Goal: Information Seeking & Learning: Learn about a topic

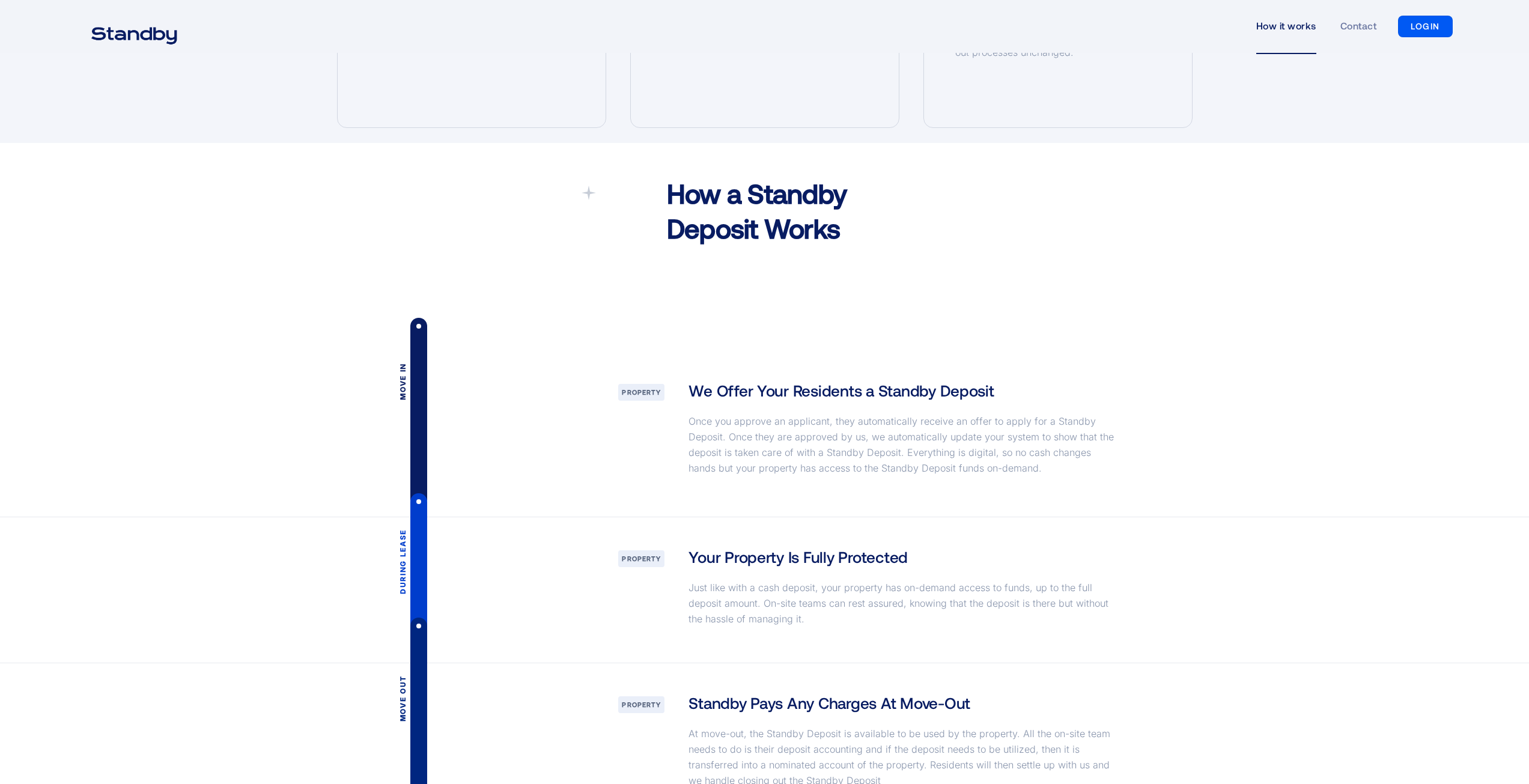
scroll to position [1381, 0]
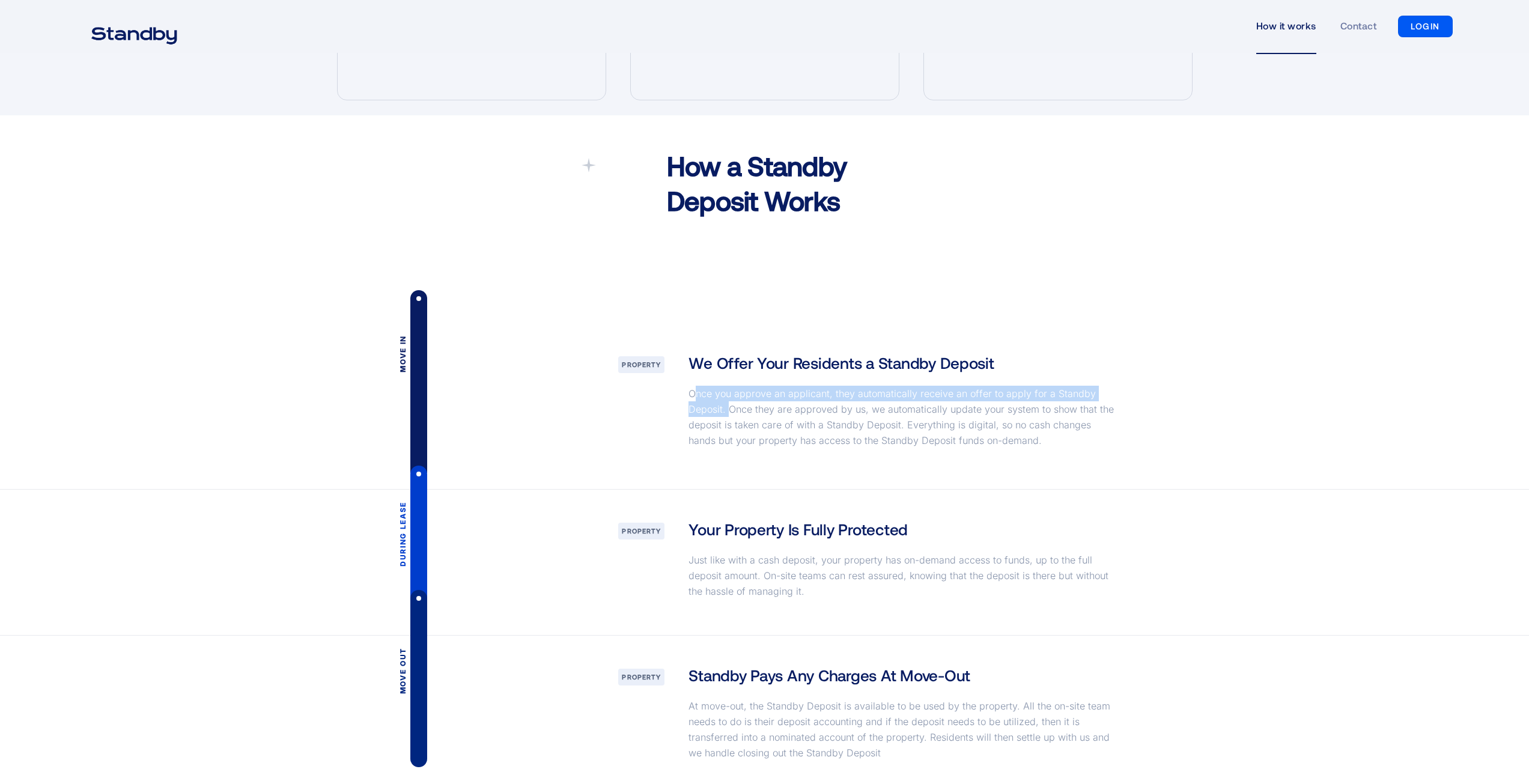
drag, startPoint x: 699, startPoint y: 393, endPoint x: 730, endPoint y: 404, distance: 32.9
click at [730, 404] on p "Once you approve an applicant, they automatically receive an offer to apply for…" at bounding box center [903, 417] width 430 height 62
click at [743, 406] on p "Once you approve an applicant, they automatically receive an offer to apply for…" at bounding box center [903, 417] width 430 height 62
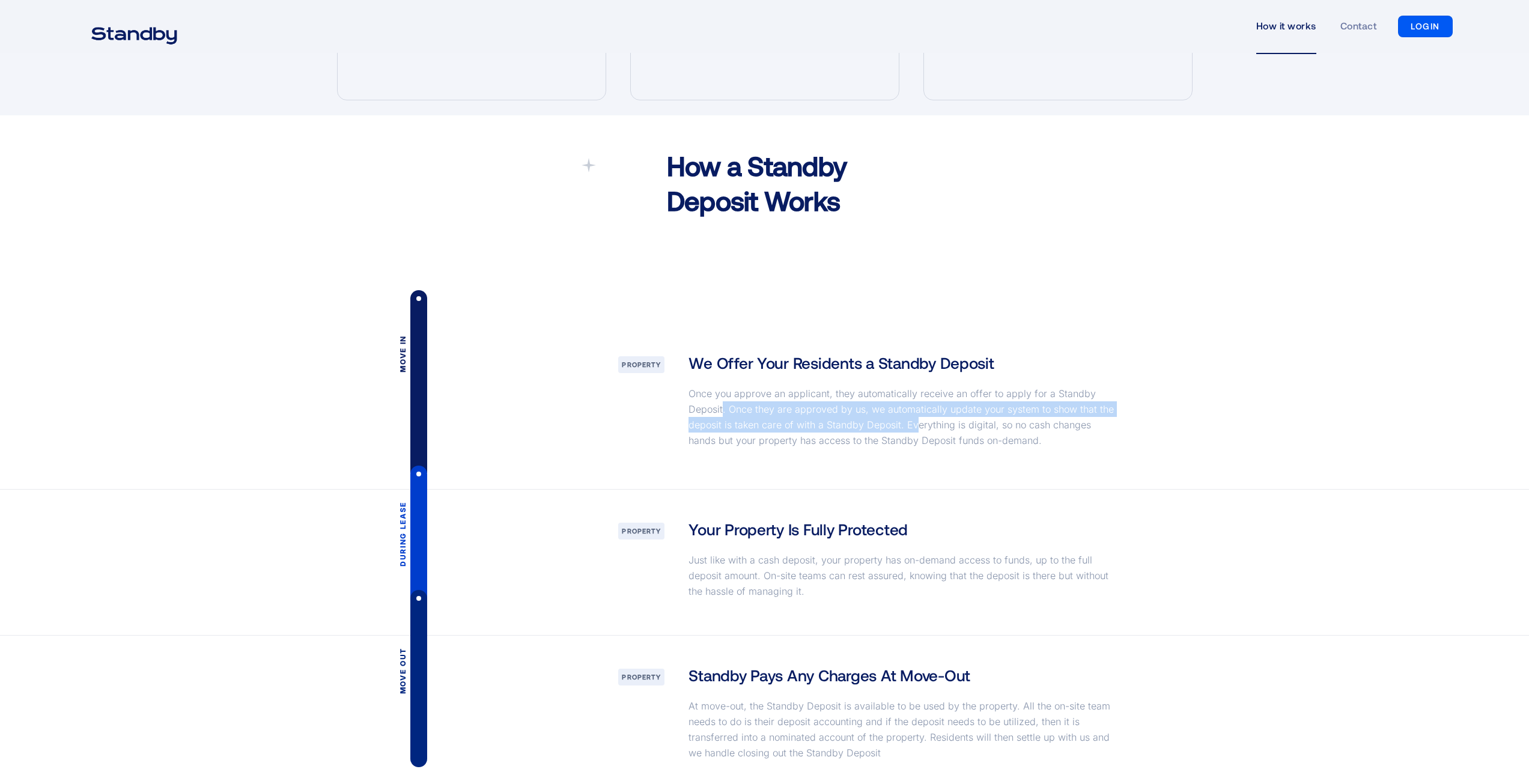
drag, startPoint x: 723, startPoint y: 408, endPoint x: 913, endPoint y: 422, distance: 190.5
click at [913, 422] on p "Once you approve an applicant, they automatically receive an offer to apply for…" at bounding box center [903, 417] width 430 height 62
click at [944, 424] on p "Once you approve an applicant, they automatically receive an offer to apply for…" at bounding box center [903, 417] width 430 height 62
drag, startPoint x: 725, startPoint y: 408, endPoint x: 840, endPoint y: 406, distance: 115.0
click at [840, 406] on p "Once you approve an applicant, they automatically receive an offer to apply for…" at bounding box center [903, 417] width 430 height 62
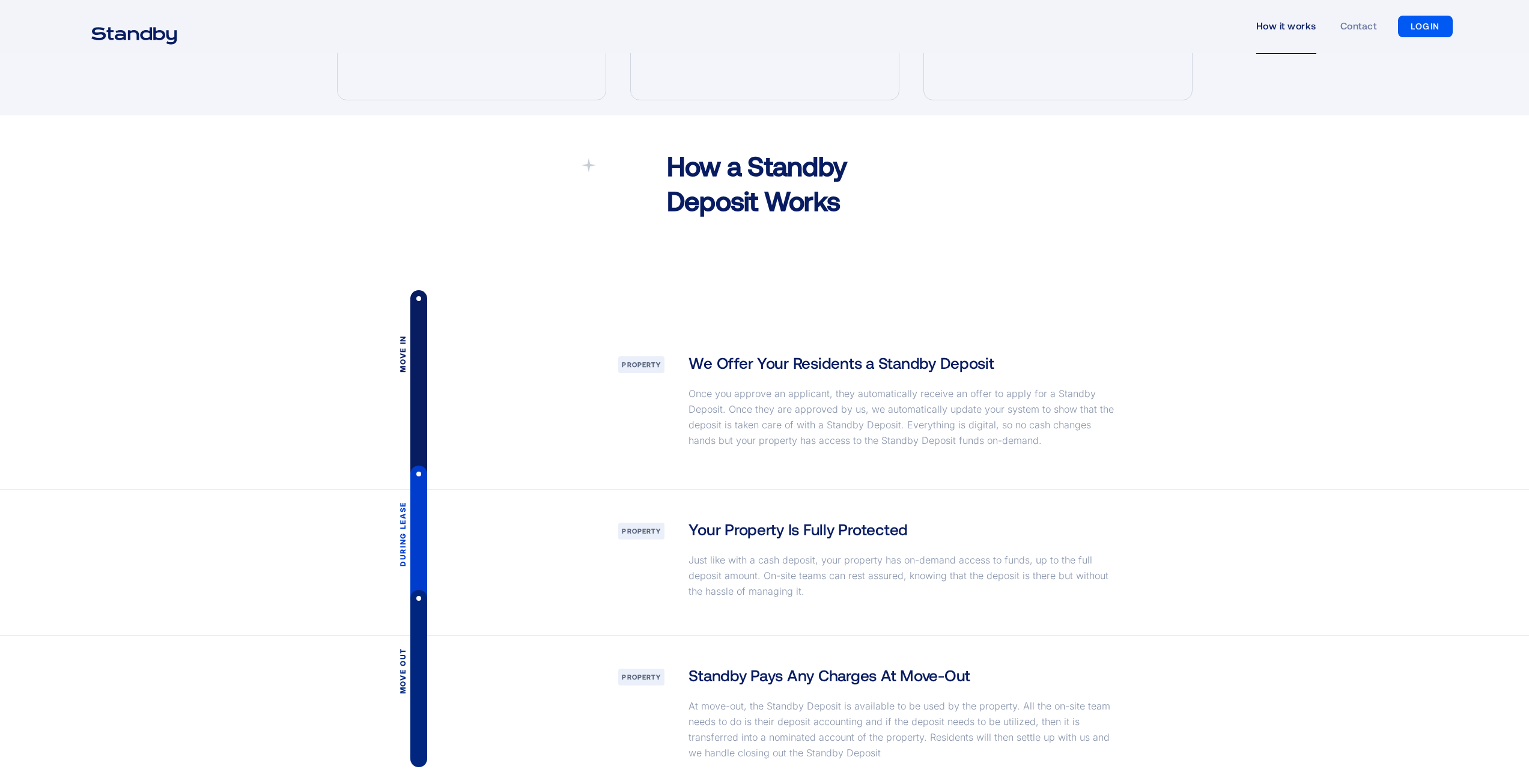
click at [872, 433] on p "Once you approve an applicant, they automatically receive an offer to apply for…" at bounding box center [903, 417] width 430 height 62
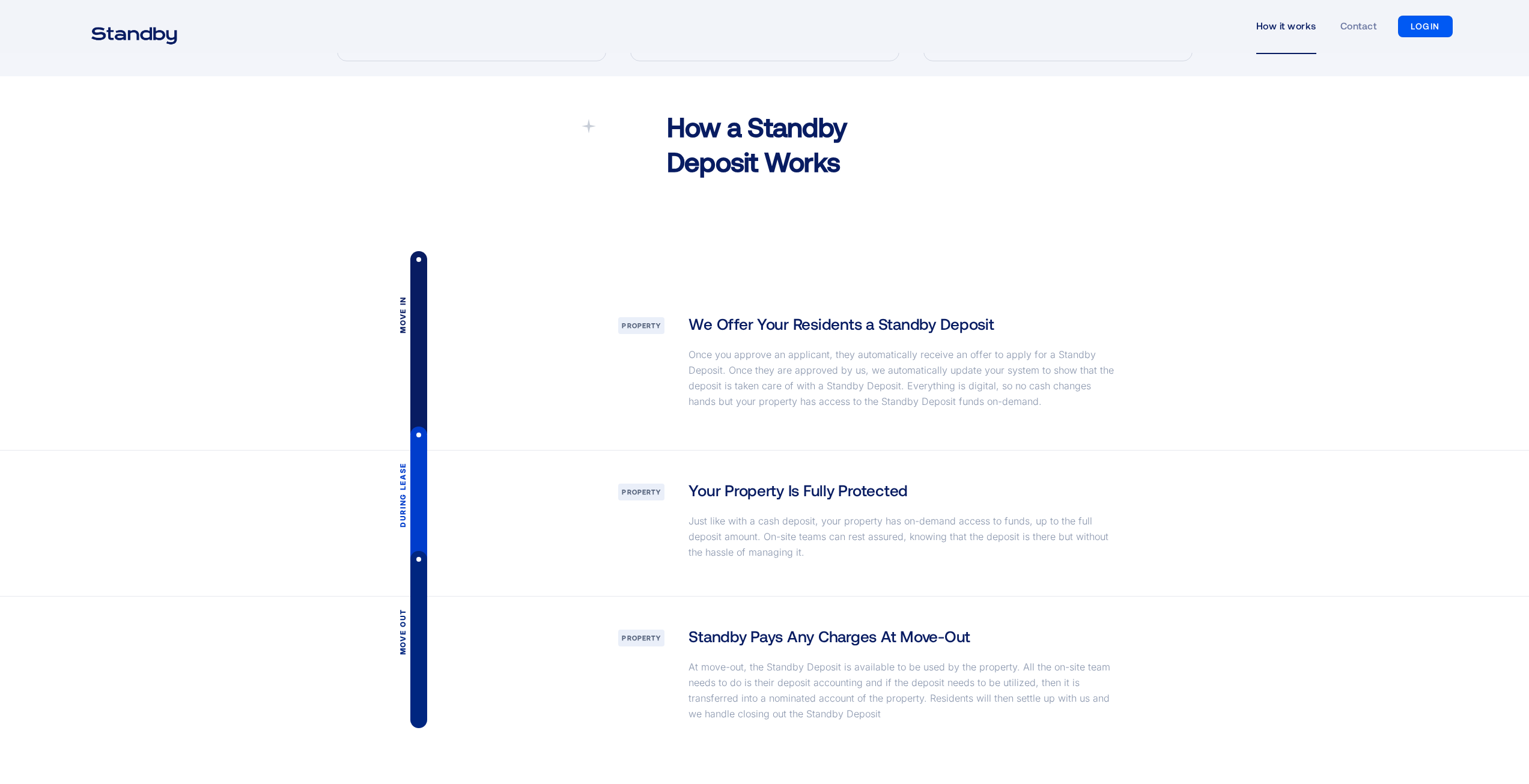
scroll to position [1442, 0]
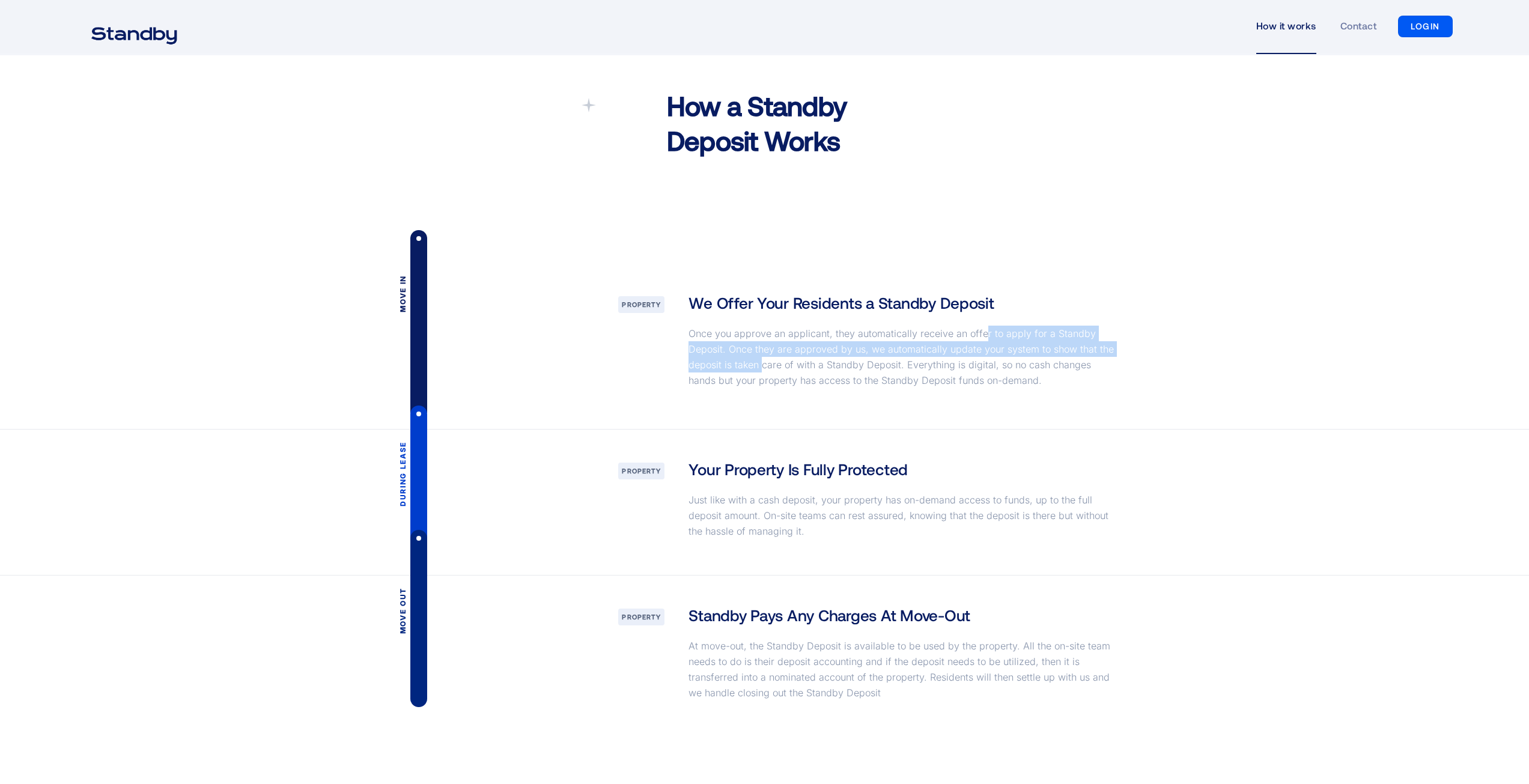
drag, startPoint x: 981, startPoint y: 336, endPoint x: 763, endPoint y: 373, distance: 221.1
click at [763, 373] on p "Once you approve an applicant, they automatically receive an offer to apply for…" at bounding box center [903, 356] width 430 height 62
click at [755, 355] on p "Once you approve an applicant, they automatically receive an offer to apply for…" at bounding box center [903, 356] width 430 height 62
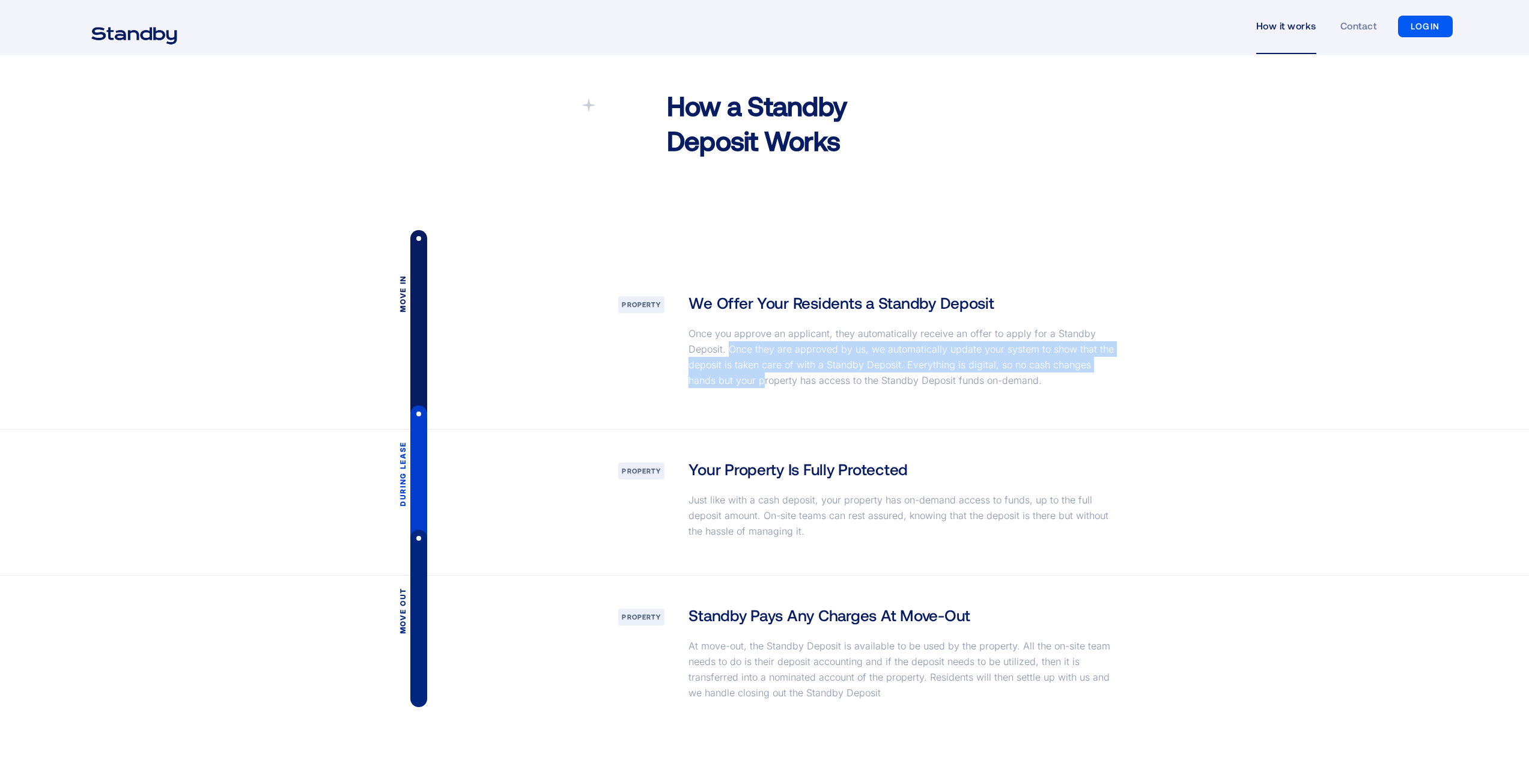
drag, startPoint x: 728, startPoint y: 351, endPoint x: 735, endPoint y: 374, distance: 24.0
click at [735, 374] on p "Once you approve an applicant, they automatically receive an offer to apply for…" at bounding box center [903, 356] width 430 height 62
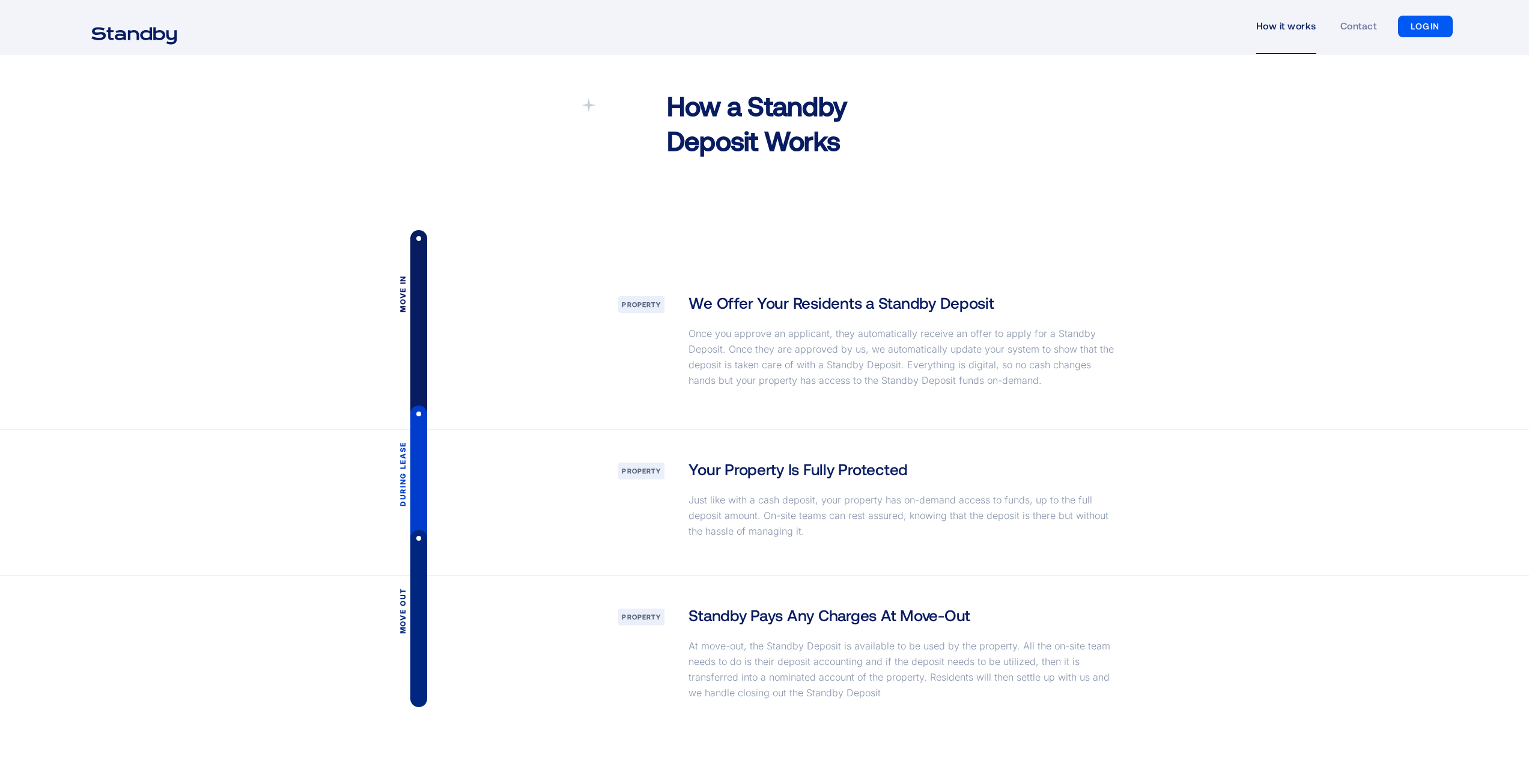
click at [744, 383] on p "Once you approve an applicant, they automatically receive an offer to apply for…" at bounding box center [903, 356] width 430 height 62
drag, startPoint x: 732, startPoint y: 346, endPoint x: 831, endPoint y: 355, distance: 99.4
click at [831, 355] on p "Once you approve an applicant, they automatically receive an offer to apply for…" at bounding box center [903, 356] width 430 height 62
click at [1071, 397] on div "We Offer Your Residents a Standby Deposit Once you approve an applicant, they a…" at bounding box center [904, 346] width 455 height 108
drag, startPoint x: 723, startPoint y: 350, endPoint x: 923, endPoint y: 347, distance: 200.0
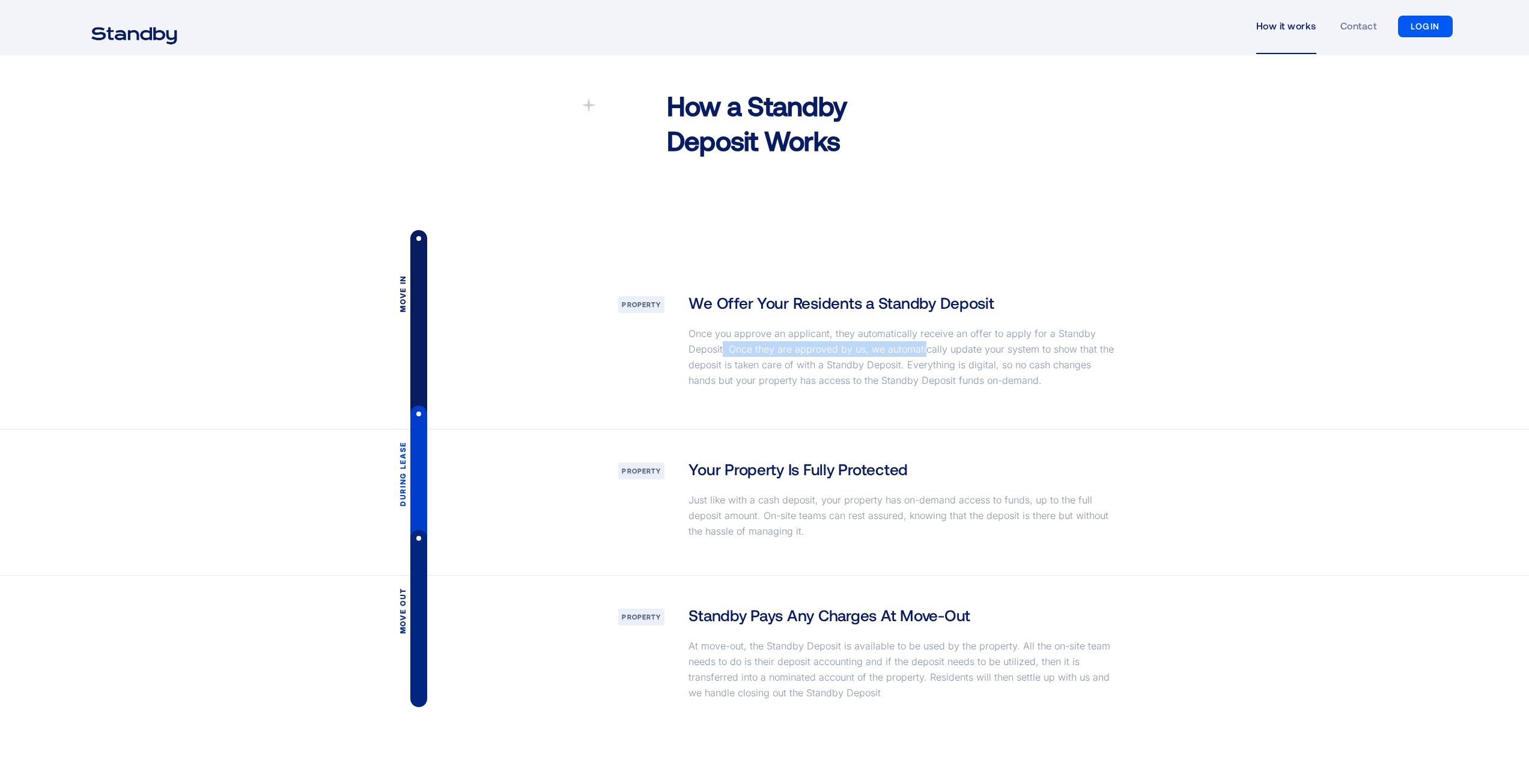
click at [923, 347] on p "Once you approve an applicant, they automatically receive an offer to apply for…" at bounding box center [903, 356] width 430 height 62
click at [1154, 374] on div "Move in Property We Offer Your Residents a Standby Deposit Once you approve an …" at bounding box center [765, 346] width 880 height 166
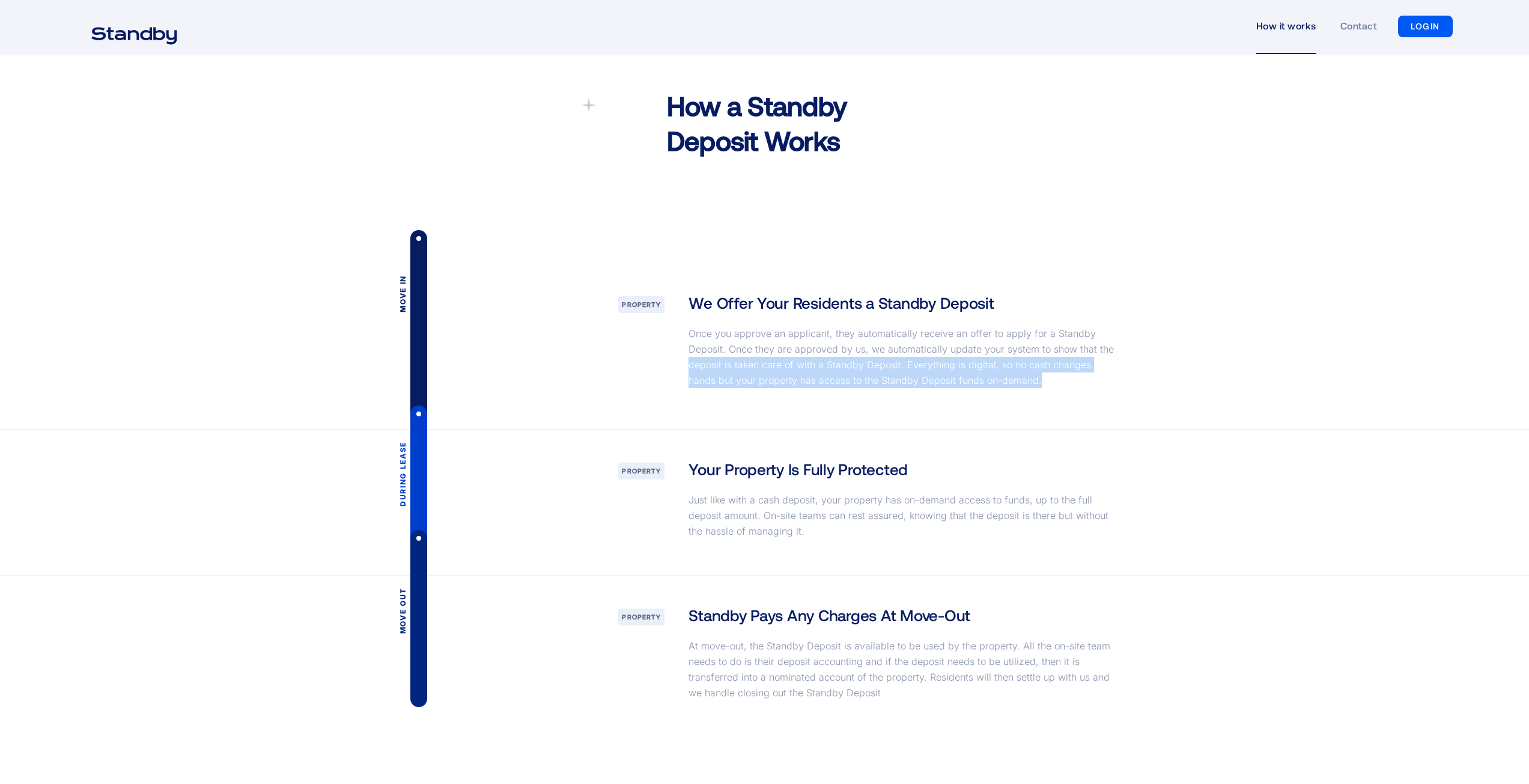
drag, startPoint x: 683, startPoint y: 362, endPoint x: 1114, endPoint y: 379, distance: 431.3
click at [1114, 379] on div "We Offer Your Residents a Standby Deposit Once you approve an applicant, they a…" at bounding box center [904, 346] width 455 height 108
click at [1042, 386] on p "Once you approve an applicant, they automatically receive an offer to apply for…" at bounding box center [903, 356] width 430 height 62
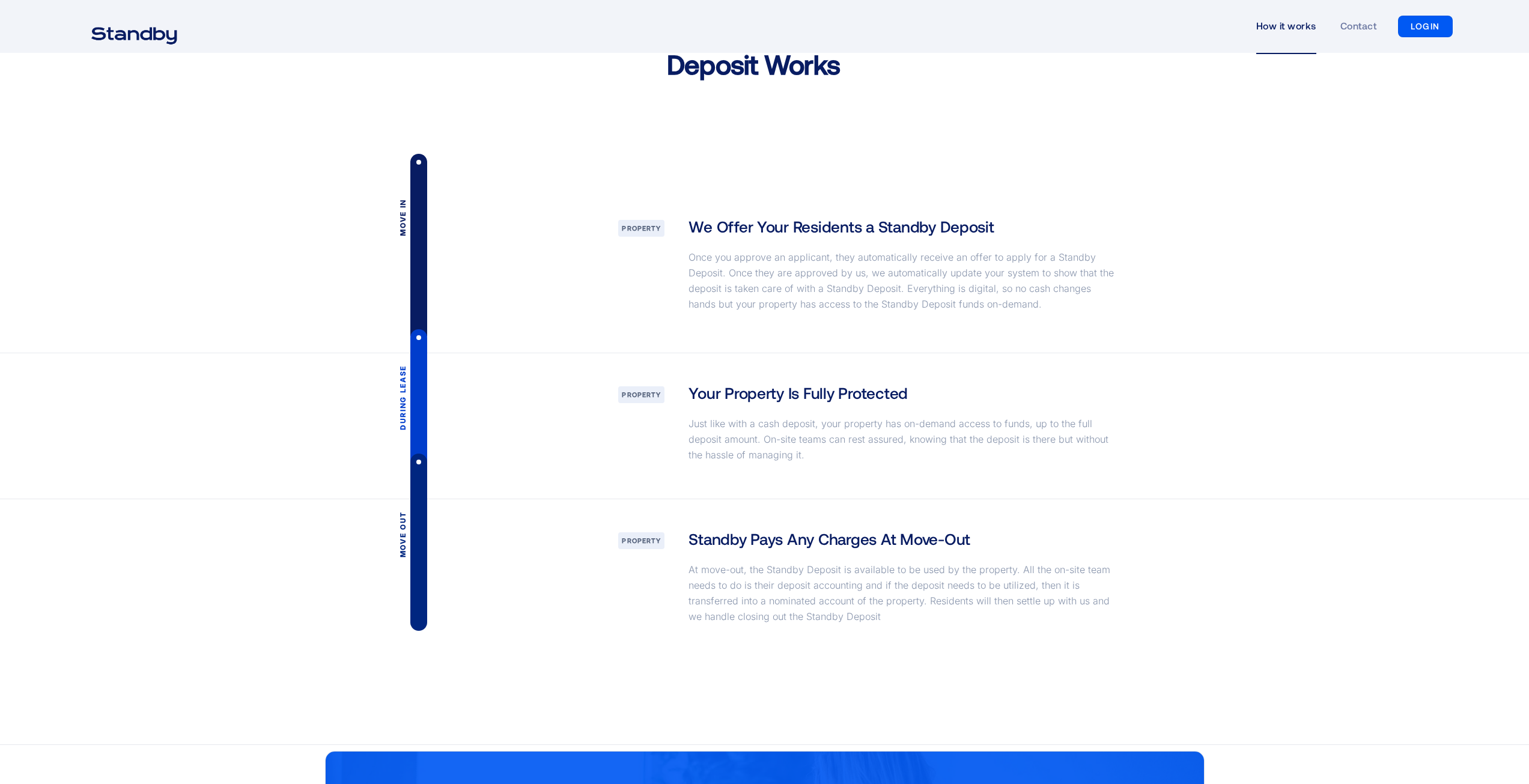
scroll to position [1561, 0]
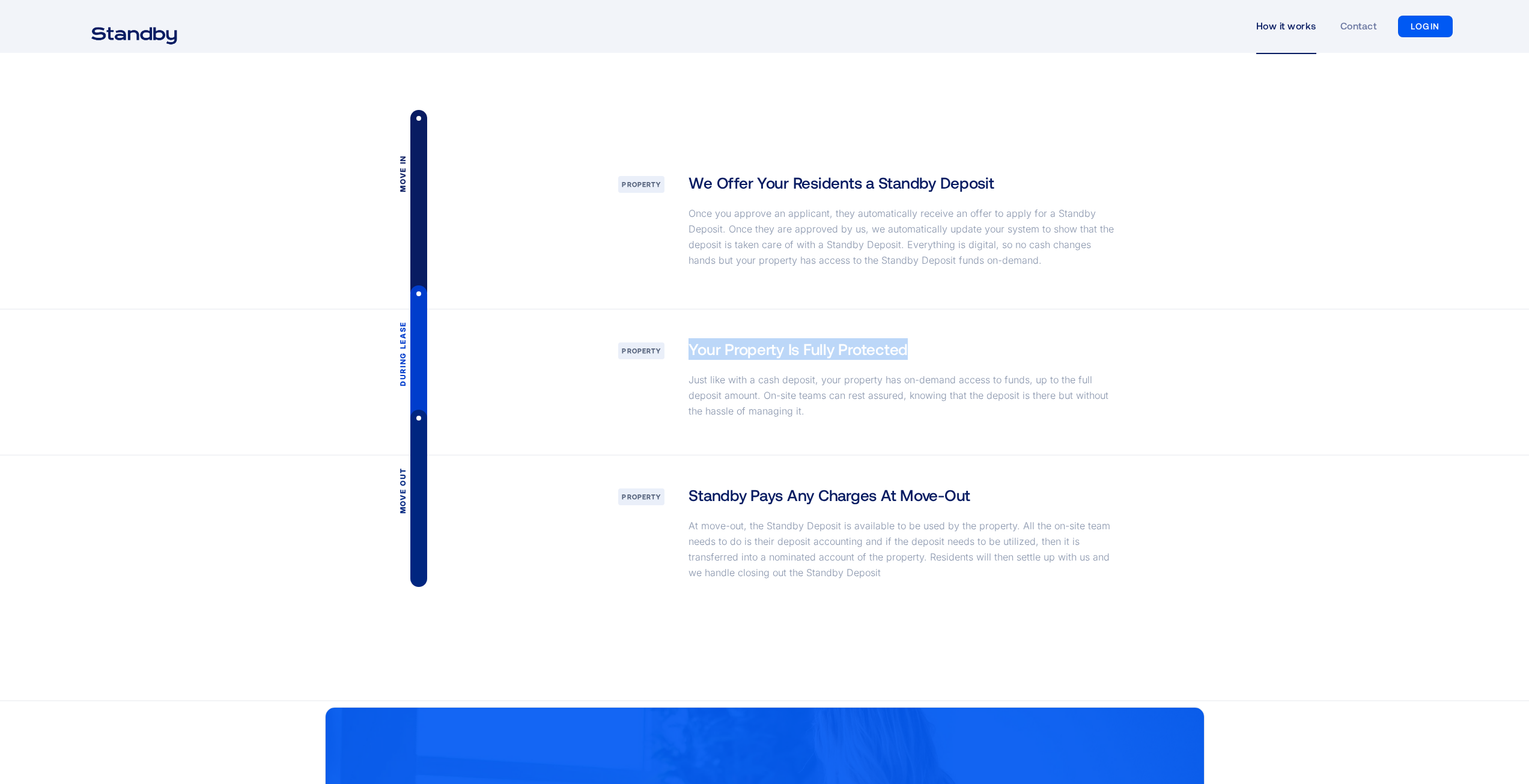
drag, startPoint x: 691, startPoint y: 346, endPoint x: 912, endPoint y: 354, distance: 221.1
click at [912, 354] on div "Your Property Is Fully Protected Just like with a cash deposit, your property h…" at bounding box center [904, 382] width 455 height 88
click at [927, 353] on div "Your Property Is Fully Protected Just like with a cash deposit, your property h…" at bounding box center [904, 382] width 455 height 88
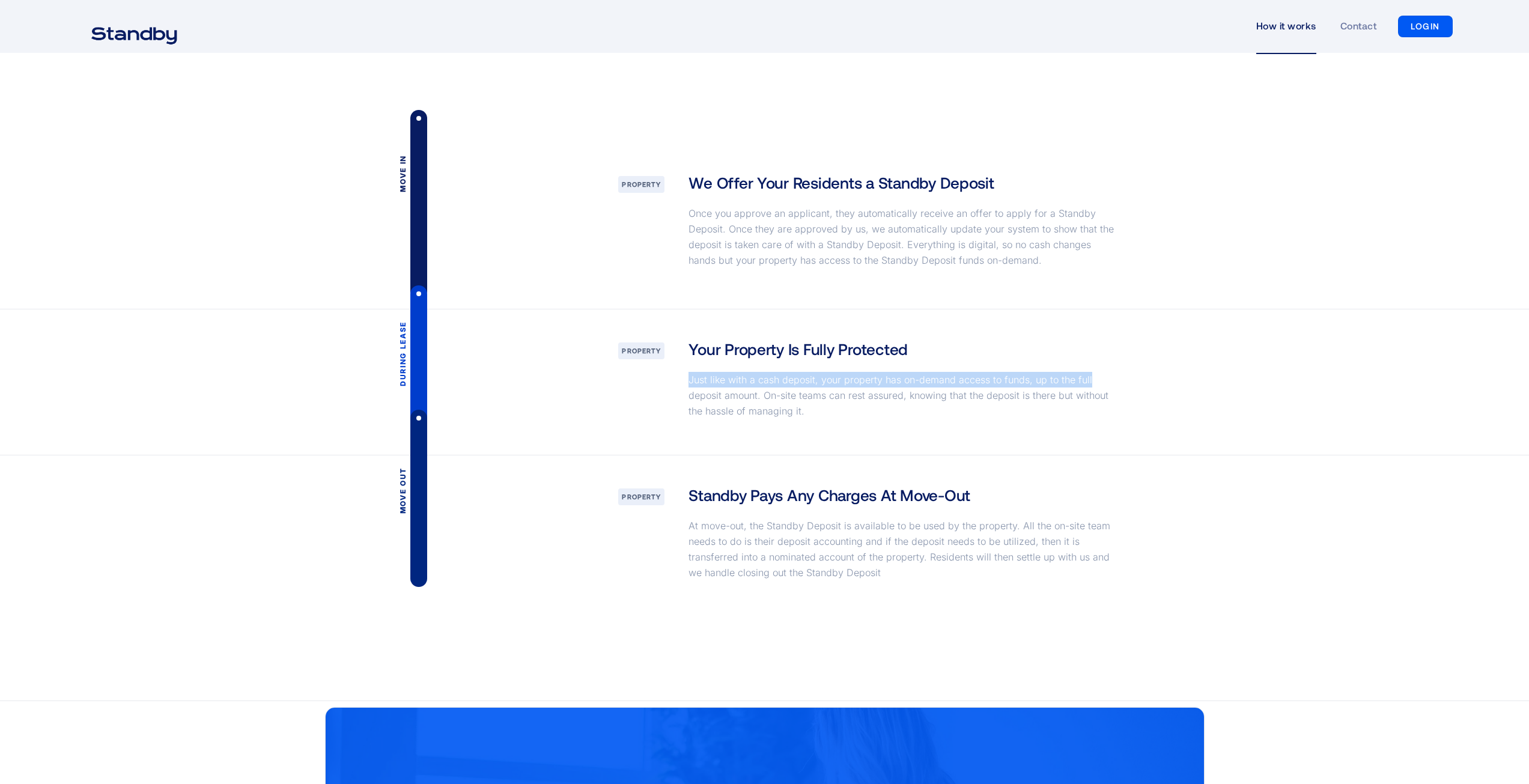
drag, startPoint x: 686, startPoint y: 379, endPoint x: 1088, endPoint y: 383, distance: 402.0
click at [1088, 383] on div "Your Property Is Fully Protected Just like with a cash deposit, your property h…" at bounding box center [904, 382] width 455 height 88
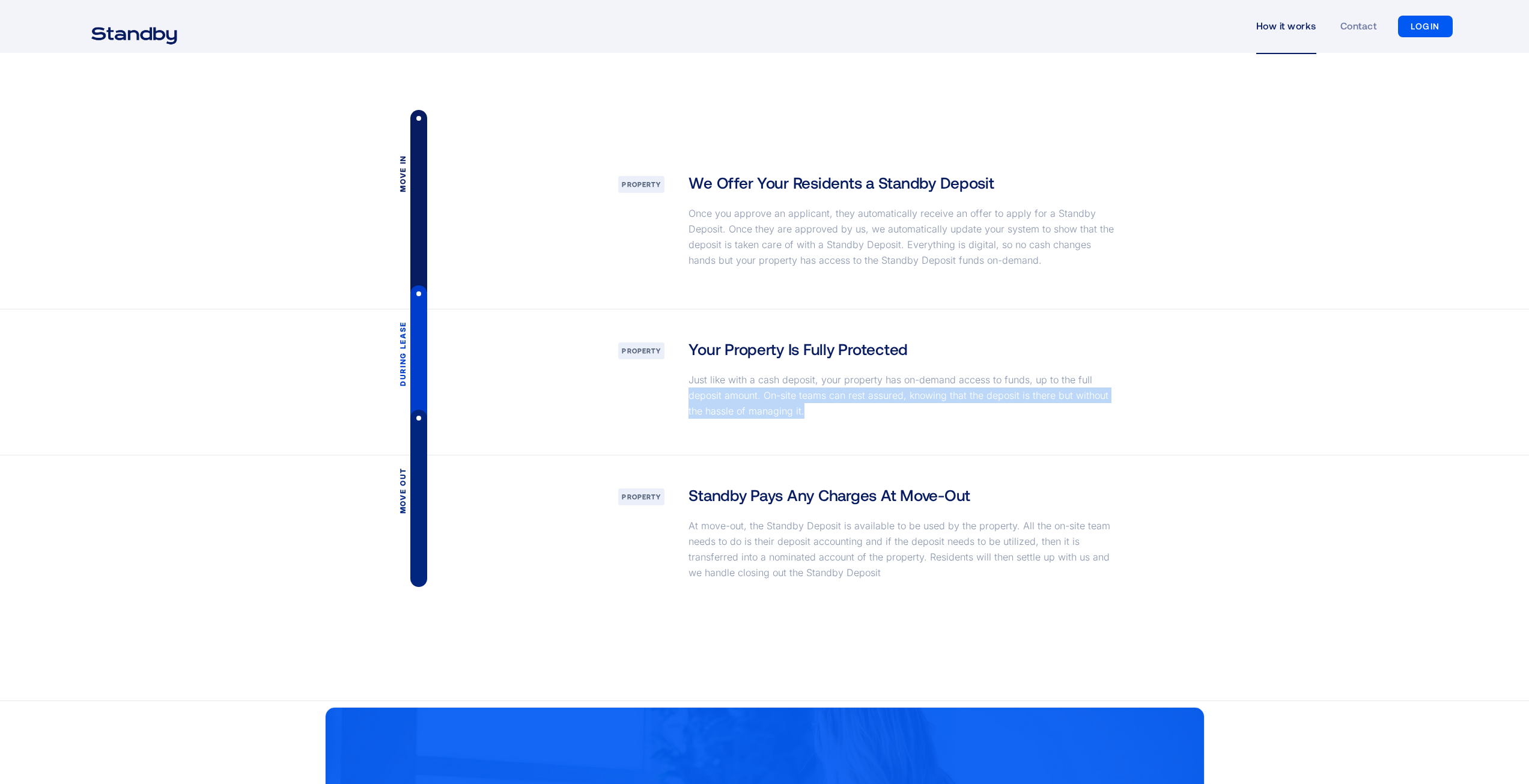
drag, startPoint x: 690, startPoint y: 394, endPoint x: 839, endPoint y: 407, distance: 149.6
click at [839, 407] on p "Just like with a cash deposit, your property has on-demand access to funds, up …" at bounding box center [903, 395] width 430 height 47
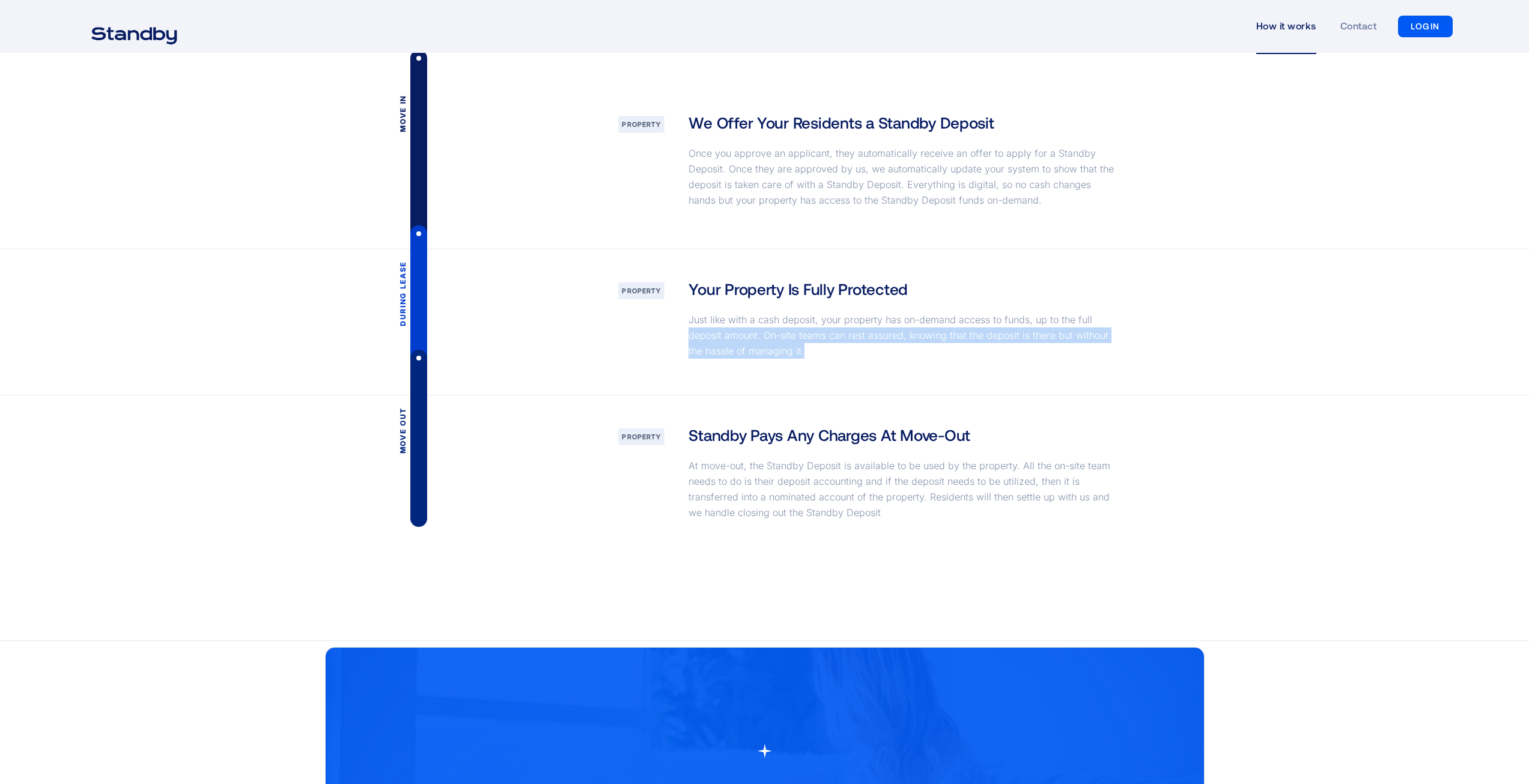
click at [827, 351] on p "Just like with a cash deposit, your property has on-demand access to funds, up …" at bounding box center [903, 335] width 430 height 47
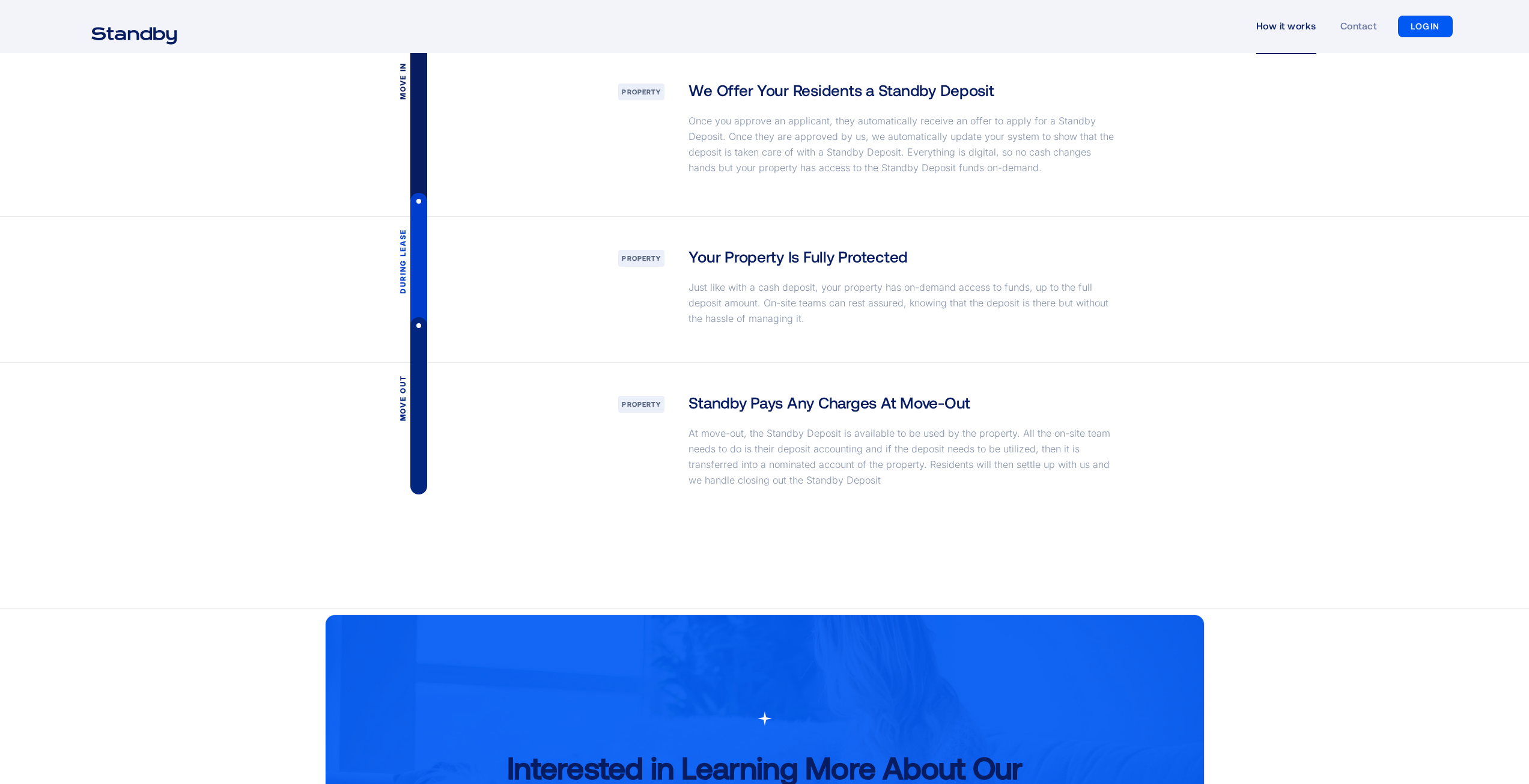
scroll to position [1681, 0]
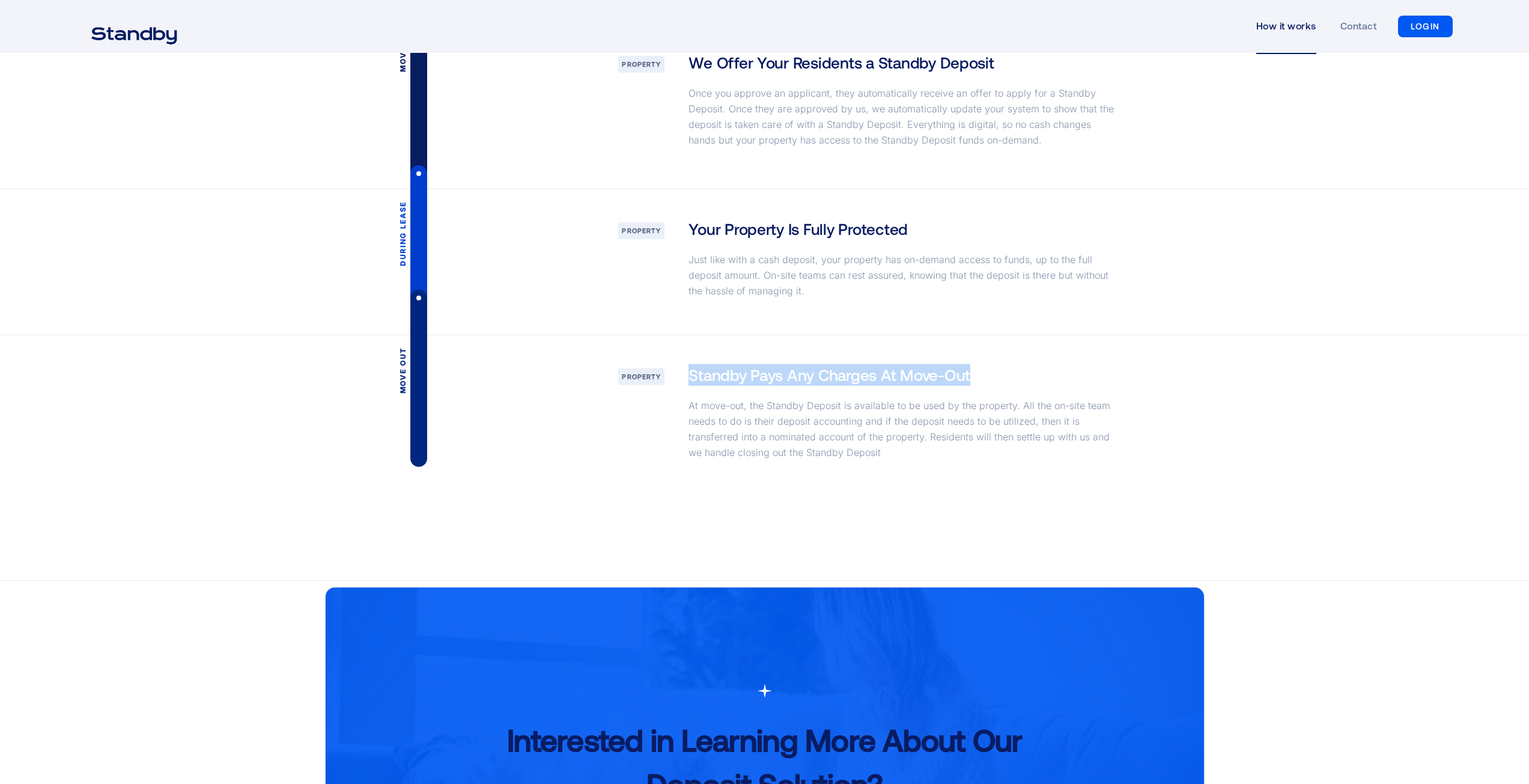
drag, startPoint x: 686, startPoint y: 374, endPoint x: 968, endPoint y: 381, distance: 282.1
click at [968, 381] on div "Standby Pays Any Charges At Move-Out At move-out, the Standby Deposit is availa…" at bounding box center [904, 415] width 455 height 103
click at [987, 421] on p "At move-out, the Standby Deposit is available to be used by the property. All t…" at bounding box center [903, 429] width 430 height 62
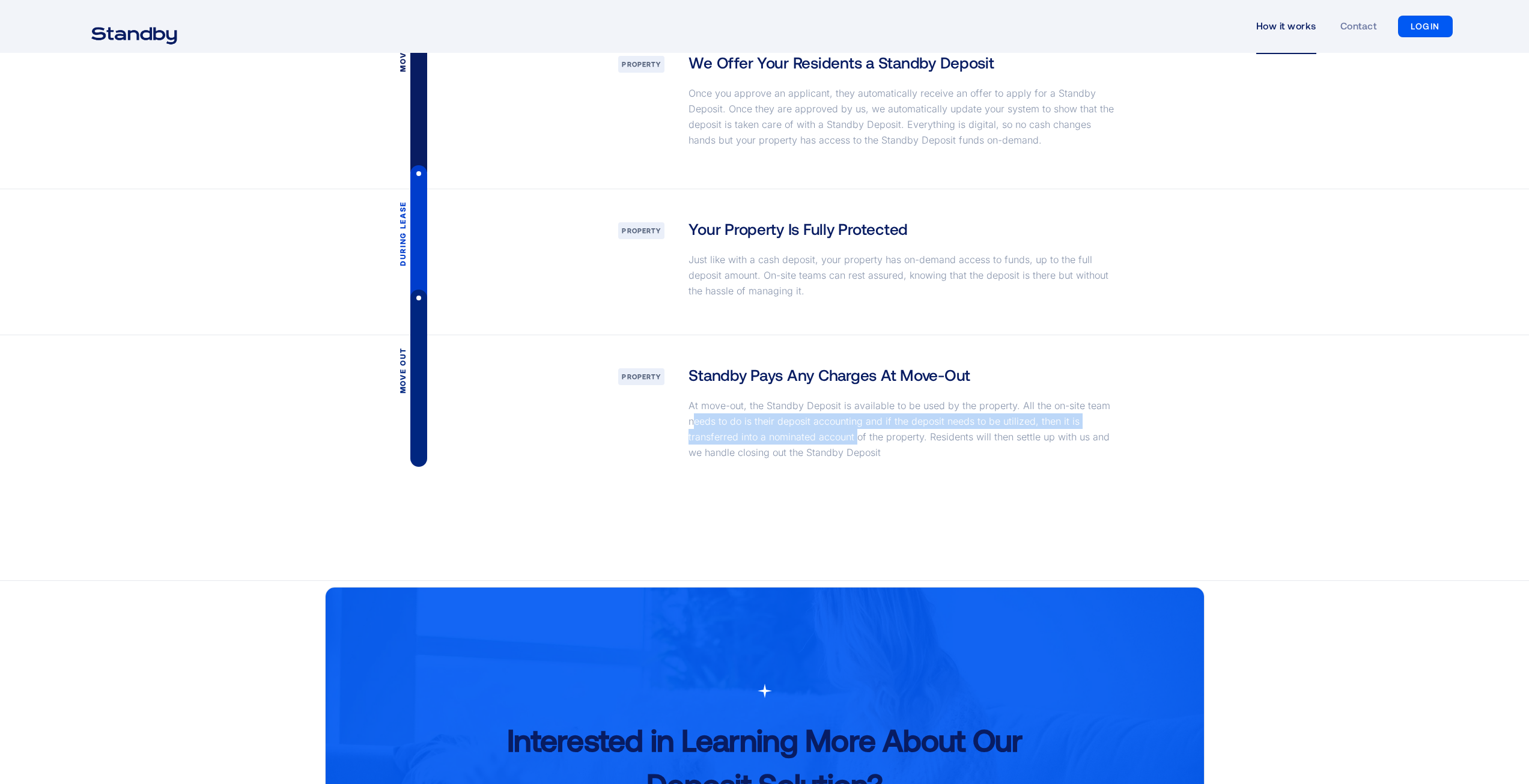
drag, startPoint x: 692, startPoint y: 422, endPoint x: 856, endPoint y: 429, distance: 164.1
click at [856, 429] on p "At move-out, the Standby Deposit is available to be used by the property. All t…" at bounding box center [903, 429] width 430 height 62
click at [1071, 405] on p "At move-out, the Standby Deposit is available to be used by the property. All t…" at bounding box center [903, 429] width 430 height 62
drag, startPoint x: 755, startPoint y: 422, endPoint x: 977, endPoint y: 466, distance: 226.3
click at [977, 466] on div "Standby Pays Any Charges At Move-Out At move-out, the Standby Deposit is availa…" at bounding box center [904, 415] width 455 height 103
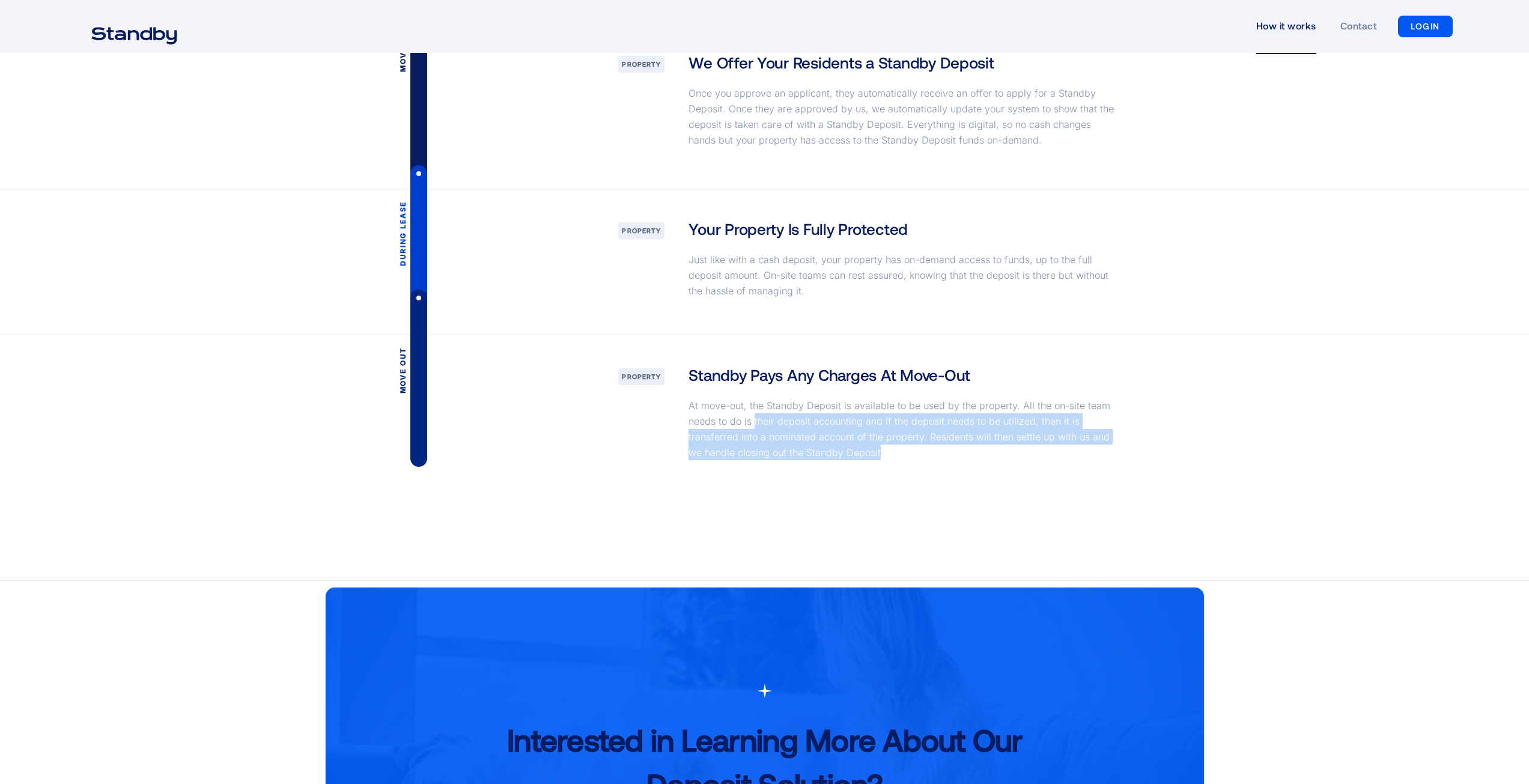
click at [892, 465] on div "Standby Pays Any Charges At Move-Out At move-out, the Standby Deposit is availa…" at bounding box center [904, 415] width 455 height 103
click at [902, 461] on div "Standby Pays Any Charges At Move-Out At move-out, the Standby Deposit is availa…" at bounding box center [904, 415] width 455 height 103
drag, startPoint x: 682, startPoint y: 420, endPoint x: 1053, endPoint y: 457, distance: 372.8
click at [1053, 457] on div "Standby Pays Any Charges At Move-Out At move-out, the Standby Deposit is availa…" at bounding box center [904, 415] width 455 height 103
click at [936, 463] on div "Standby Pays Any Charges At Move-Out At move-out, the Standby Deposit is availa…" at bounding box center [904, 415] width 455 height 103
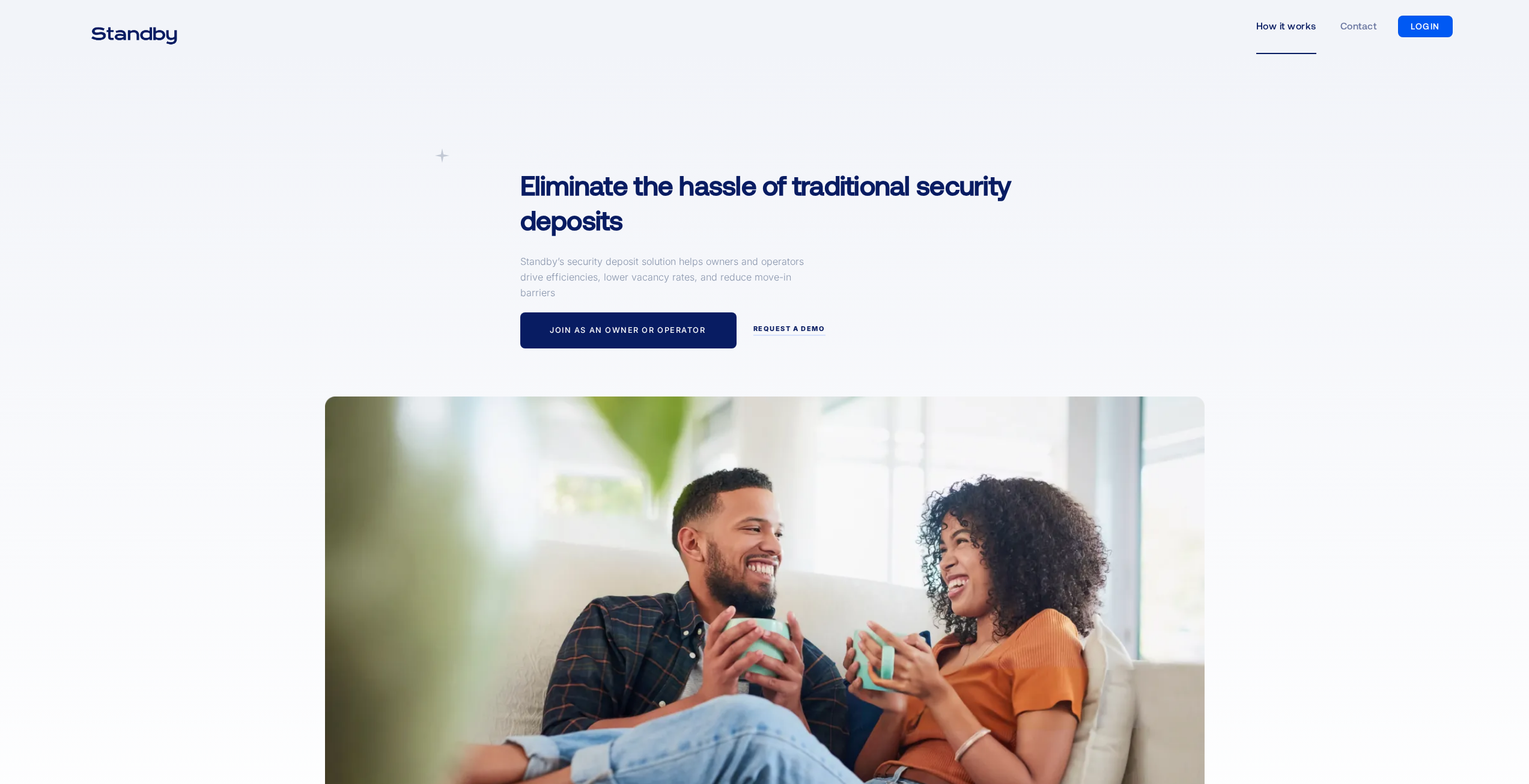
scroll to position [0, 0]
click at [779, 328] on div at bounding box center [789, 332] width 72 height 8
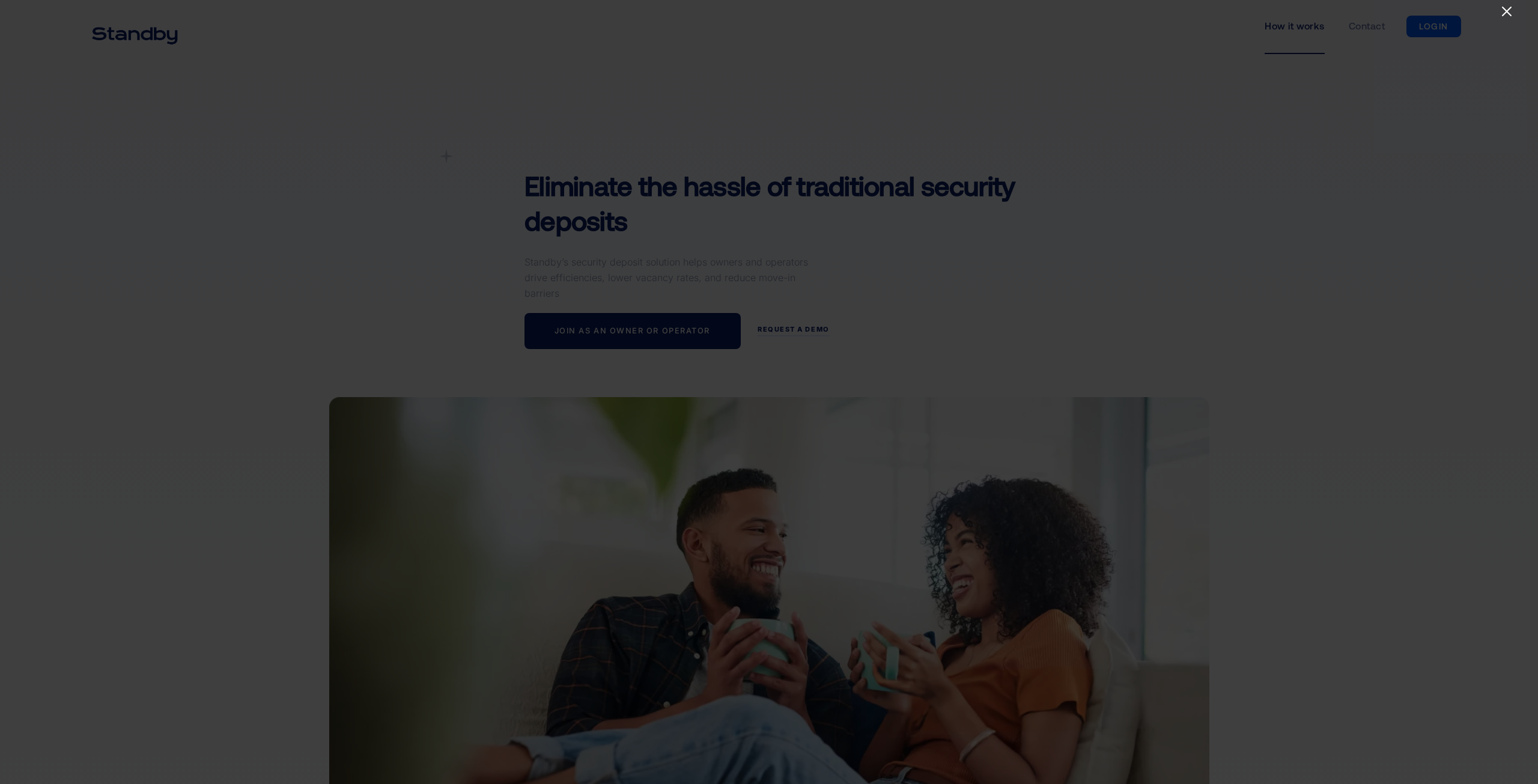
click at [1504, 11] on icon "Close" at bounding box center [1507, 11] width 15 height 15
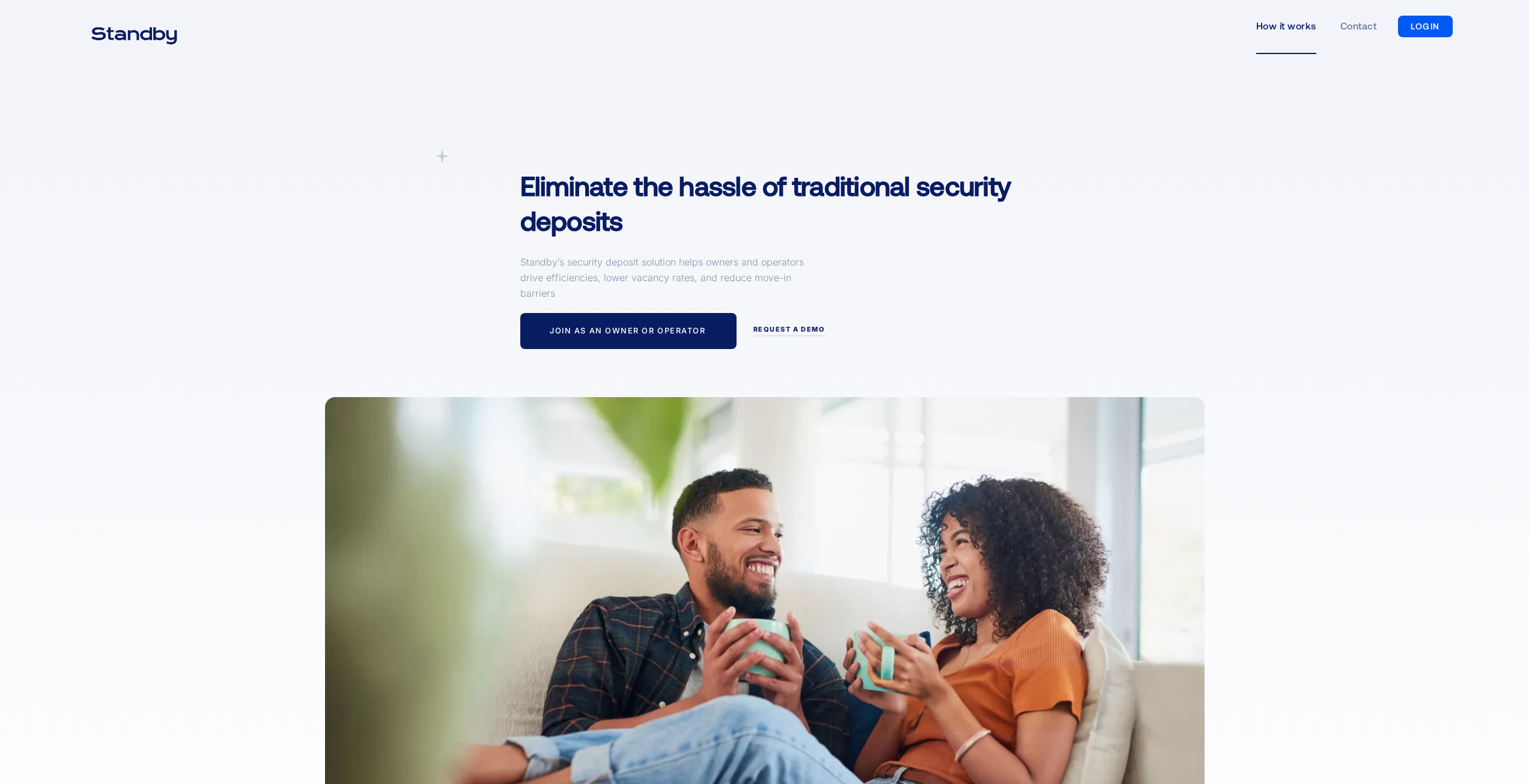
click at [116, 42] on img "home" at bounding box center [134, 34] width 116 height 30
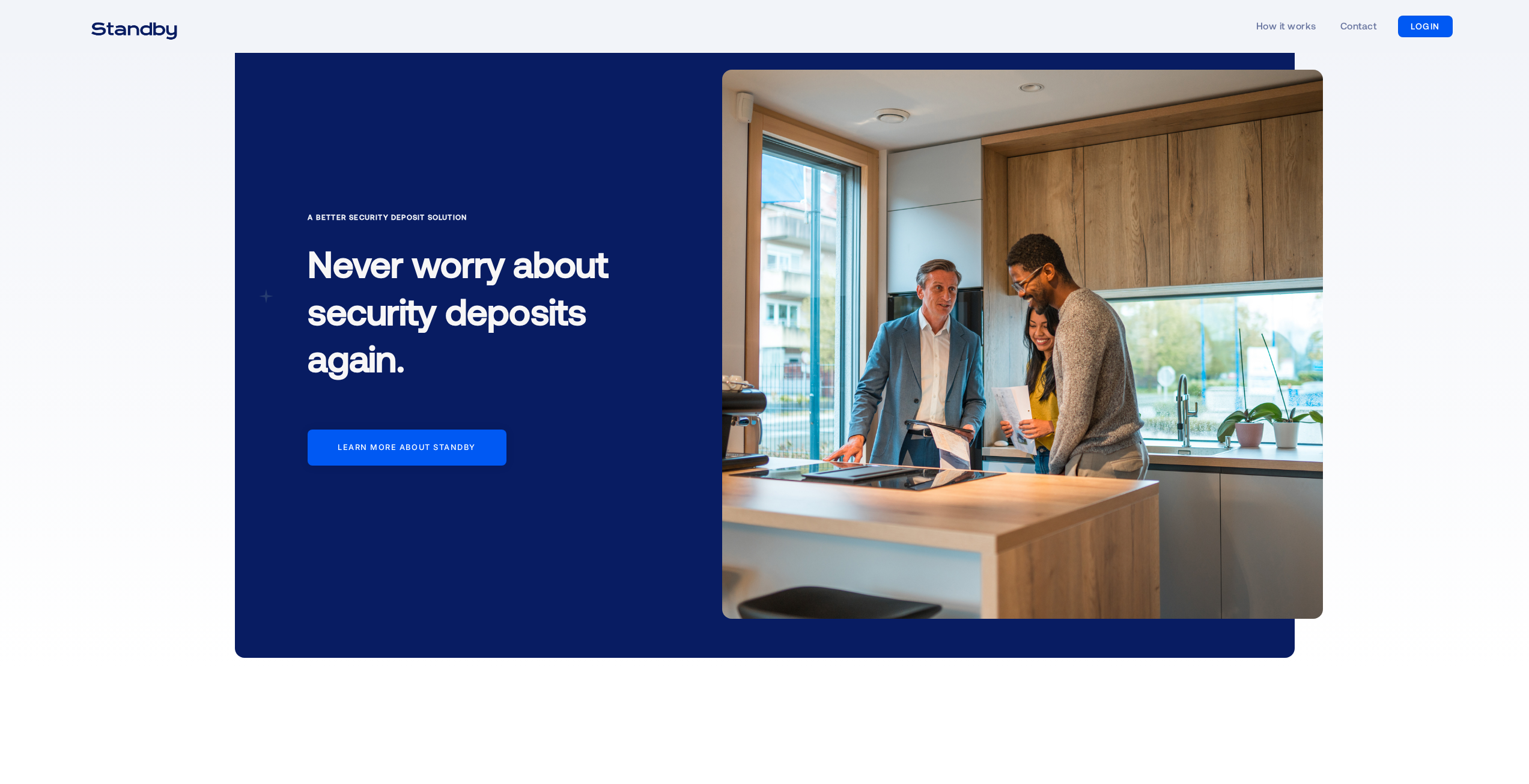
scroll to position [60, 0]
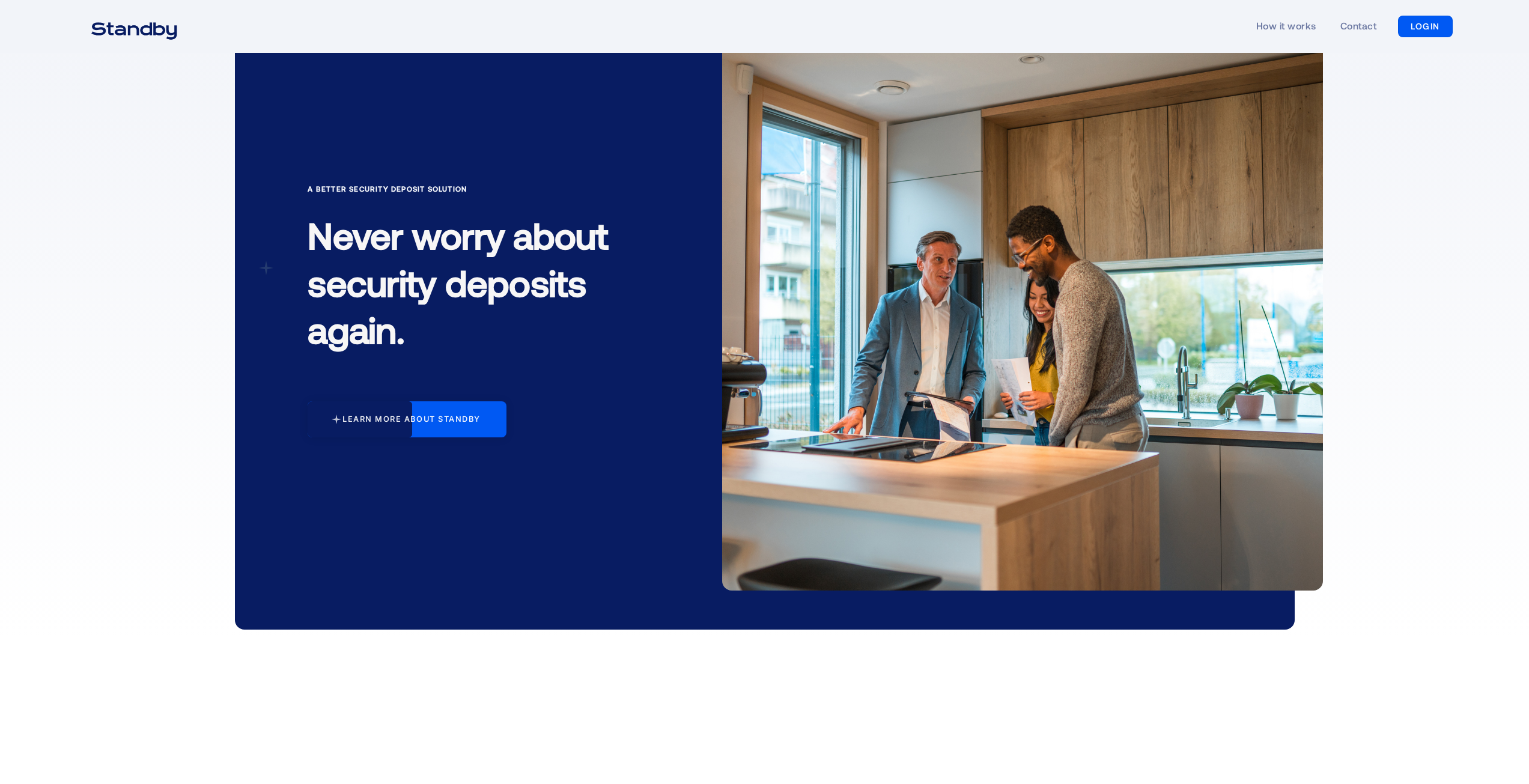
click at [412, 413] on div at bounding box center [360, 420] width 104 height 36
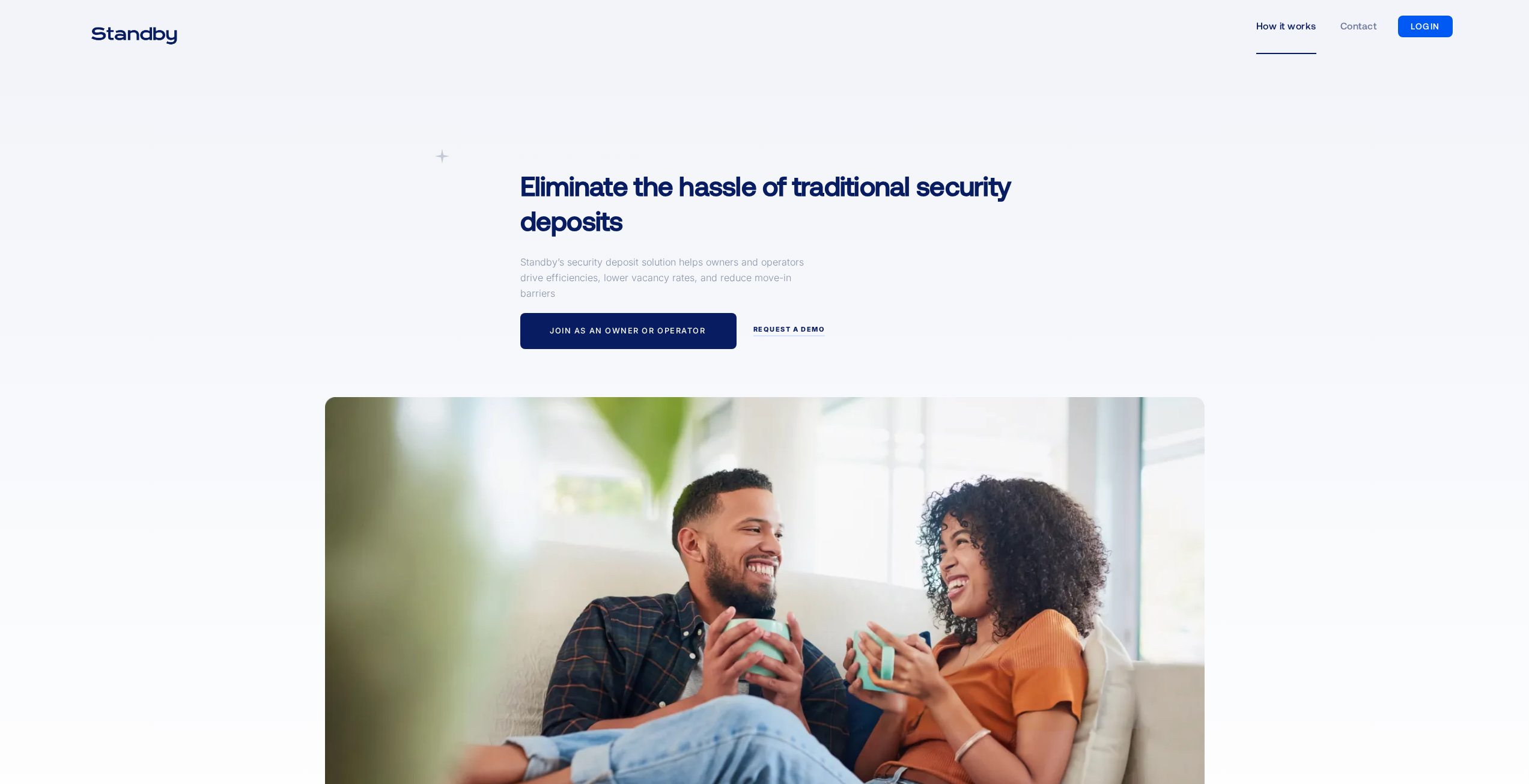
click at [140, 38] on img "home" at bounding box center [134, 34] width 116 height 30
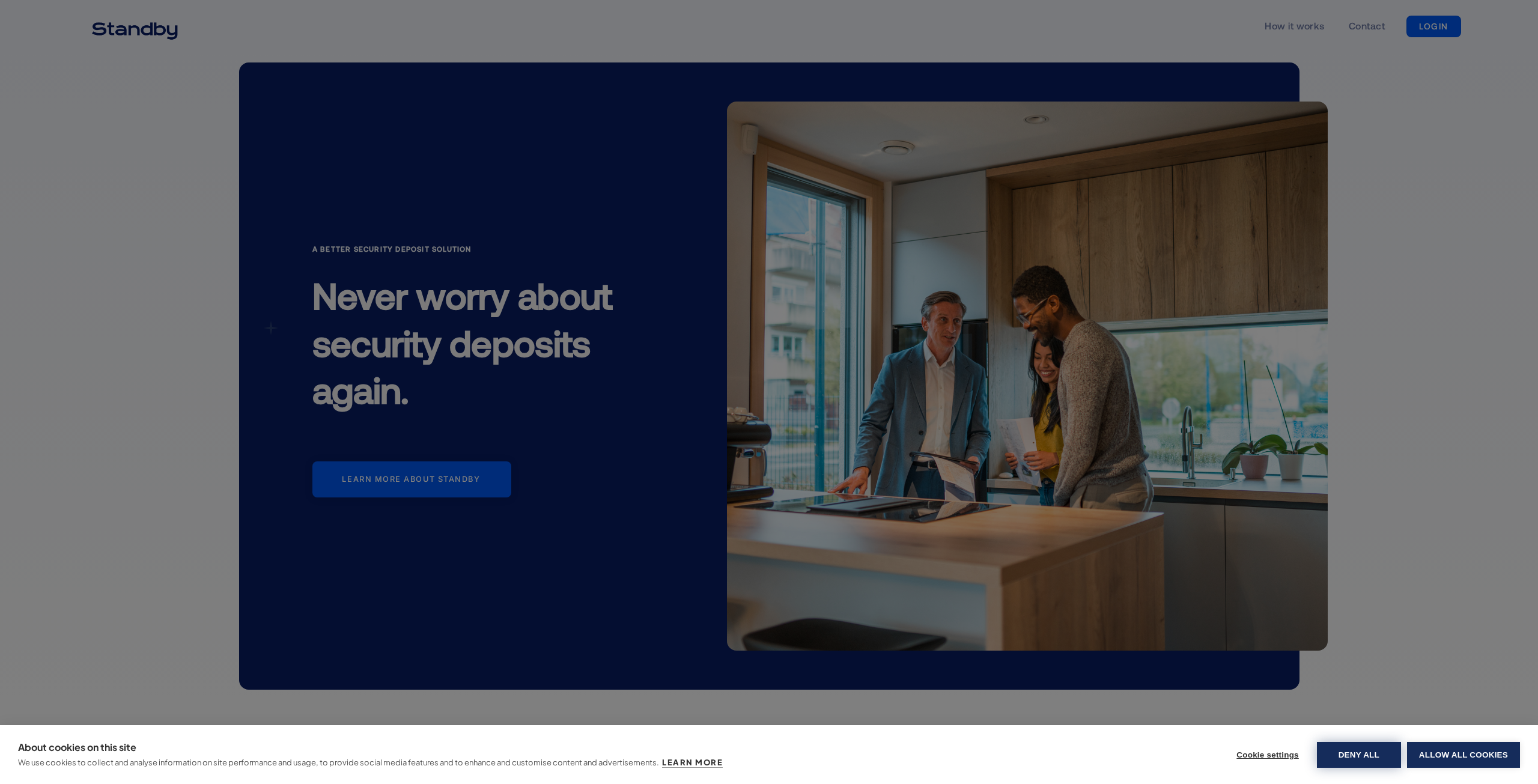
click at [1377, 746] on button "Deny all" at bounding box center [1358, 754] width 84 height 25
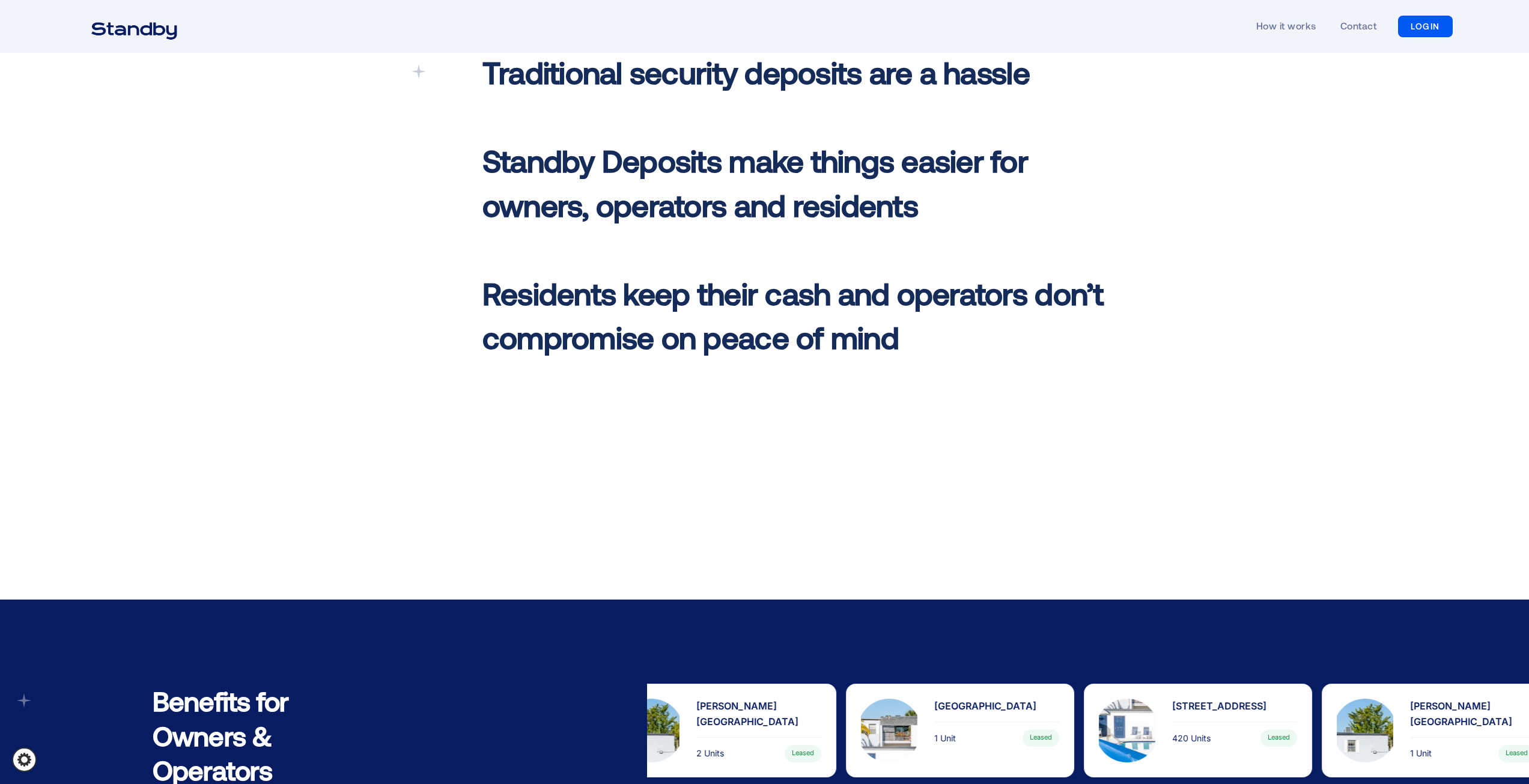
scroll to position [901, 0]
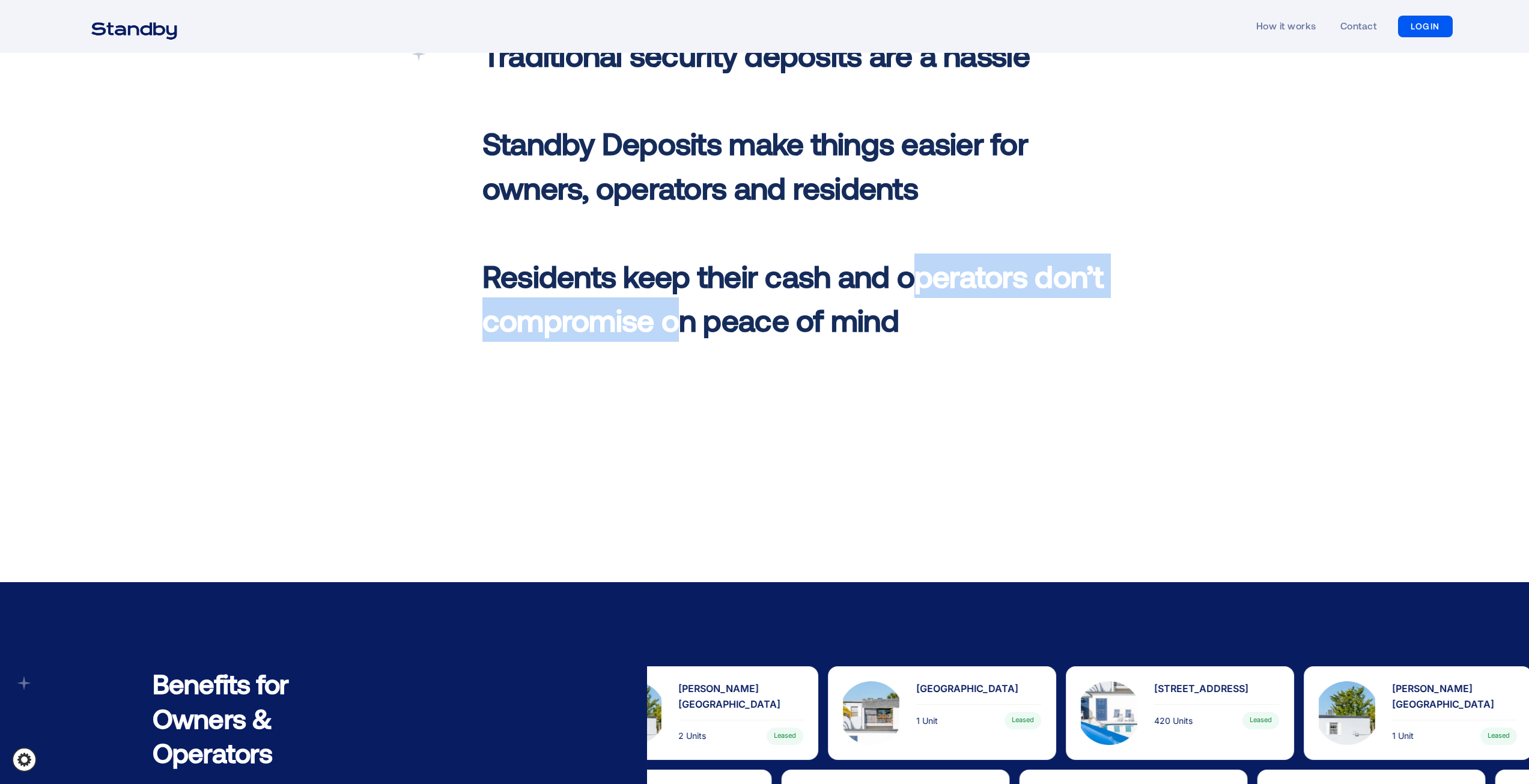
drag, startPoint x: 910, startPoint y: 281, endPoint x: 684, endPoint y: 314, distance: 228.4
click at [684, 314] on span "Residents keep their cash and operators don’t compromise on peace of mind" at bounding box center [792, 297] width 621 height 81
click at [474, 328] on div "Traditional security deposits are a hassle ‍ Standby Deposits make things easie…" at bounding box center [794, 190] width 648 height 315
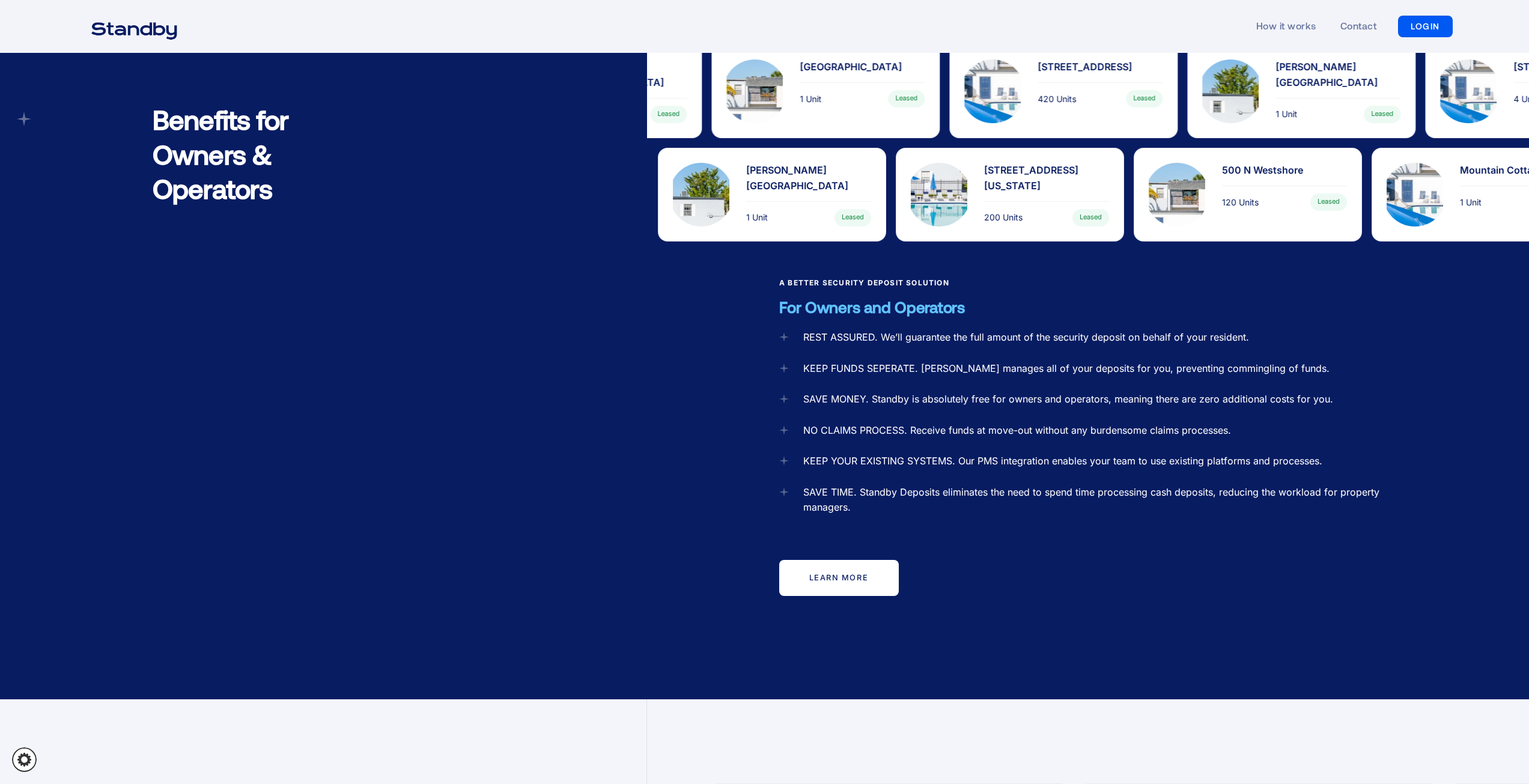
scroll to position [1502, 0]
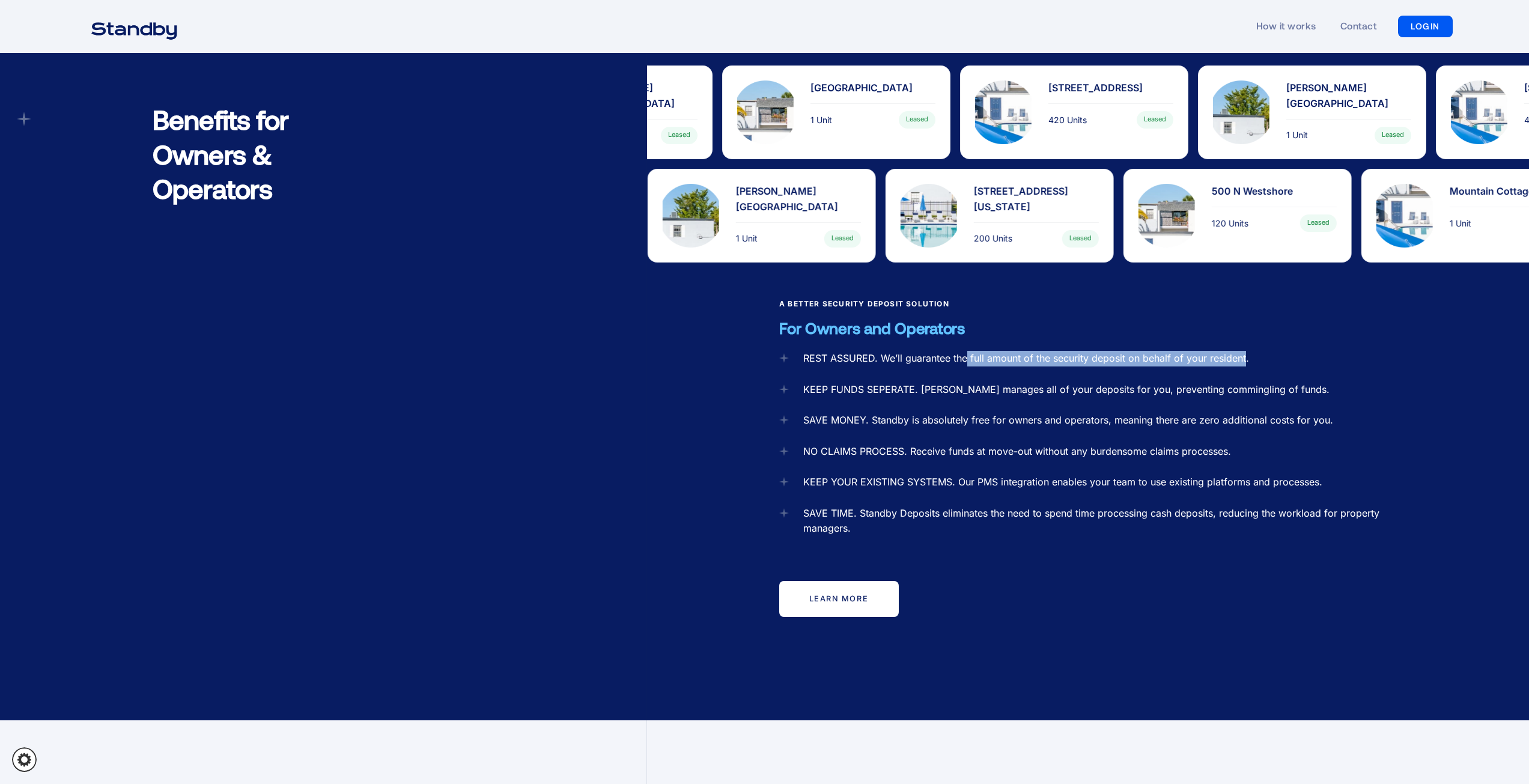
drag, startPoint x: 968, startPoint y: 335, endPoint x: 1247, endPoint y: 342, distance: 279.1
click at [1247, 351] on div "REST ASSURED. We’ll guarantee the full amount of the security deposit on behalf…" at bounding box center [1026, 358] width 446 height 16
click at [635, 367] on div "Benefits for Owners & Operators" at bounding box center [331, 351] width 630 height 739
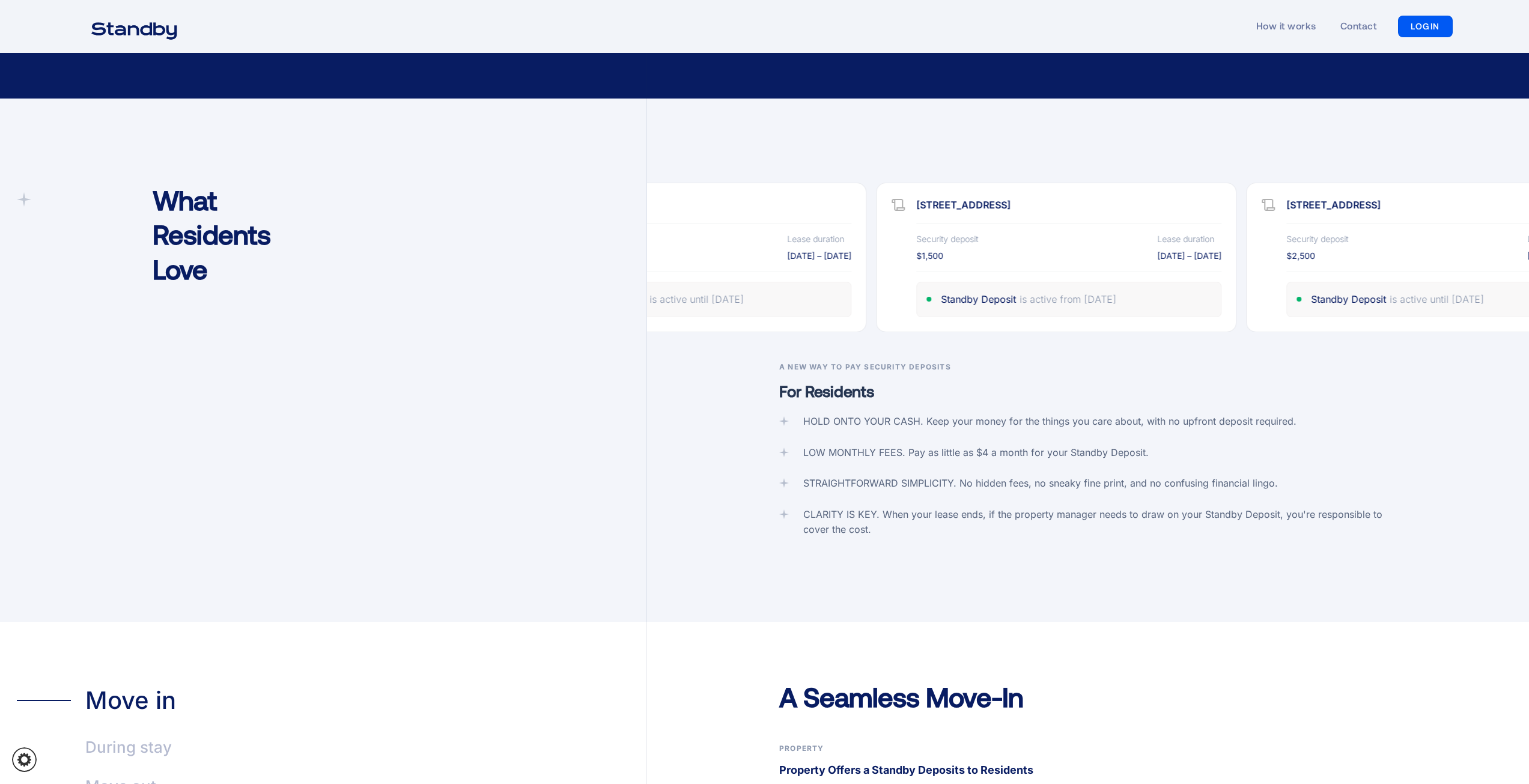
scroll to position [2102, 0]
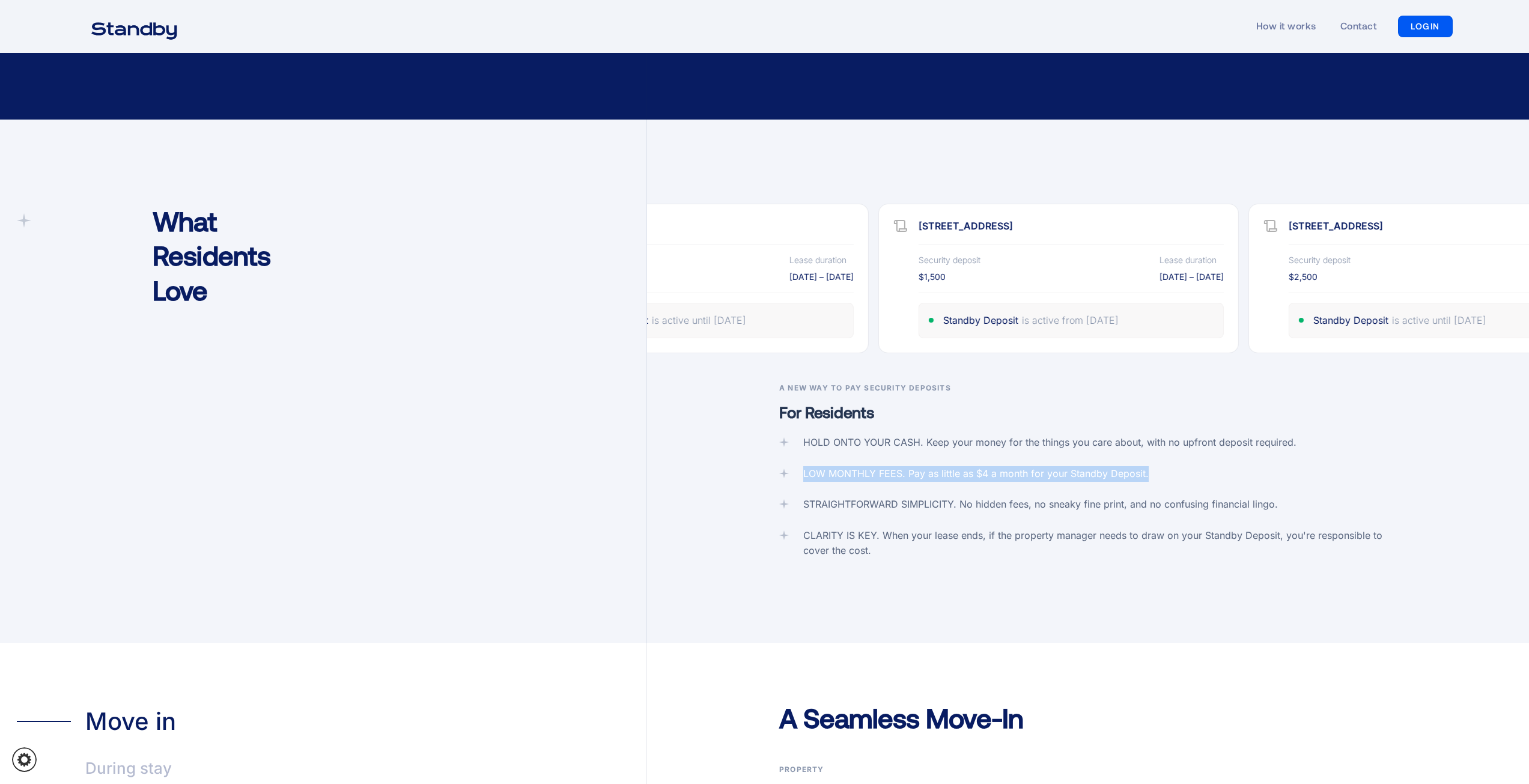
drag, startPoint x: 793, startPoint y: 456, endPoint x: 1158, endPoint y: 460, distance: 365.0
click at [1158, 460] on div "HOLD ONTO YOUR CASH. Keep your money for the things you care about, with no upf…" at bounding box center [1088, 497] width 618 height 124
drag, startPoint x: 801, startPoint y: 481, endPoint x: 1297, endPoint y: 486, distance: 496.0
click at [1297, 485] on div "HOLD ONTO YOUR CASH. Keep your money for the things you care about, with no upf…" at bounding box center [1088, 497] width 618 height 124
click at [606, 505] on div "What Residents Love" at bounding box center [331, 381] width 630 height 523
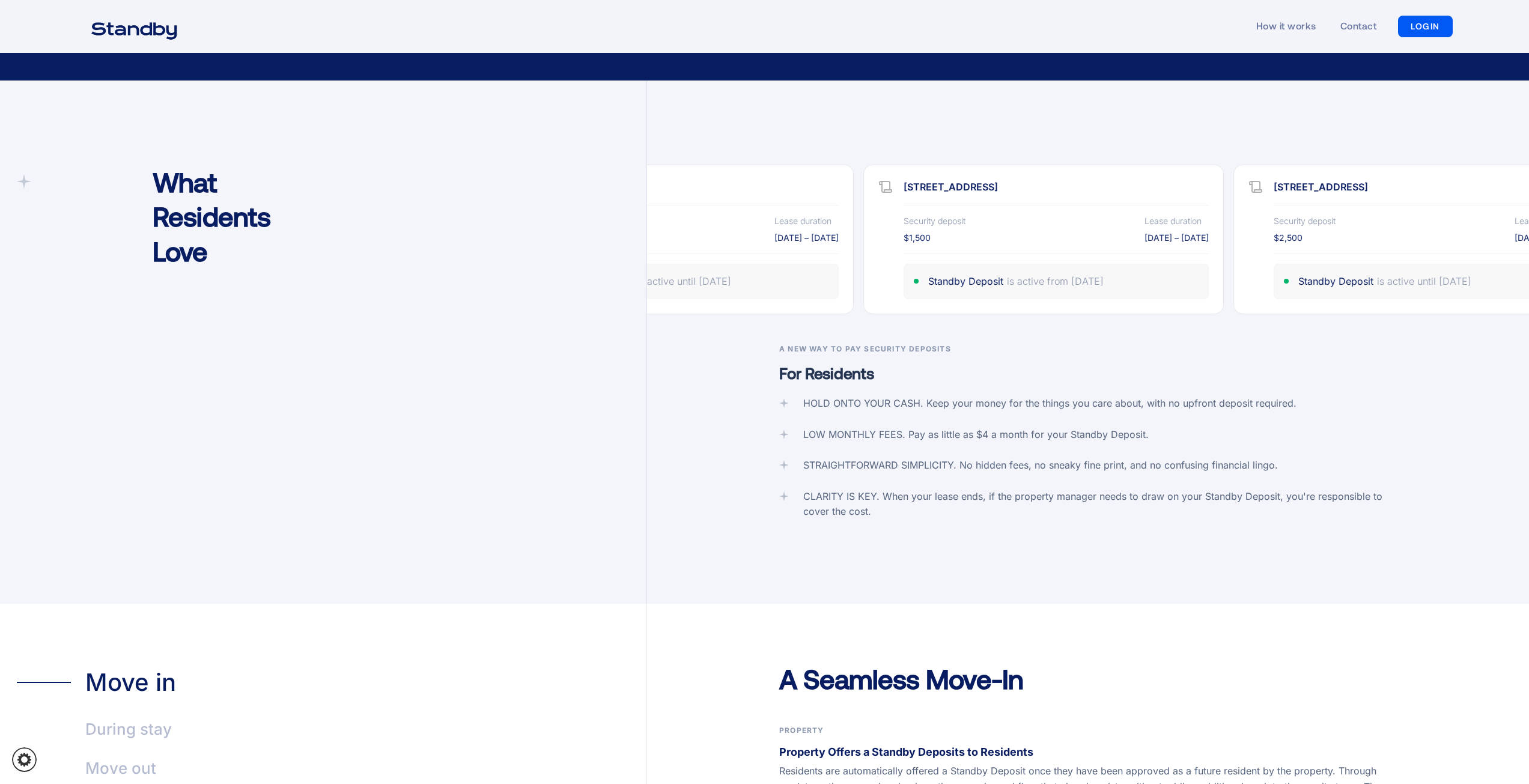
scroll to position [2162, 0]
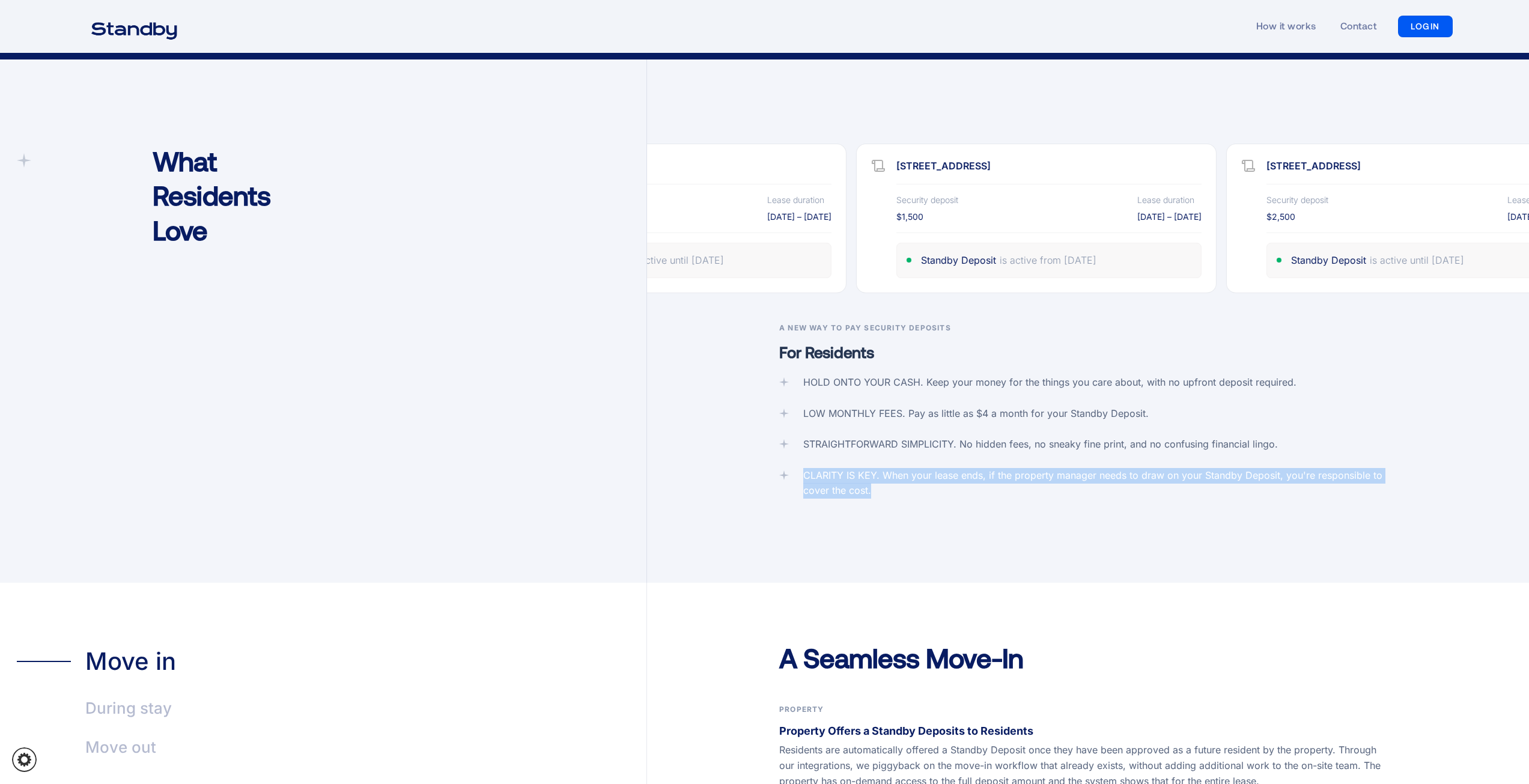
drag, startPoint x: 803, startPoint y: 453, endPoint x: 963, endPoint y: 472, distance: 161.1
click at [963, 472] on div "CLARITY IS KEY. When your lease ends, if the property manager needs to draw on …" at bounding box center [1100, 483] width 594 height 30
click at [944, 472] on div "CLARITY IS KEY. When your lease ends, if the property manager needs to draw on …" at bounding box center [1100, 483] width 594 height 30
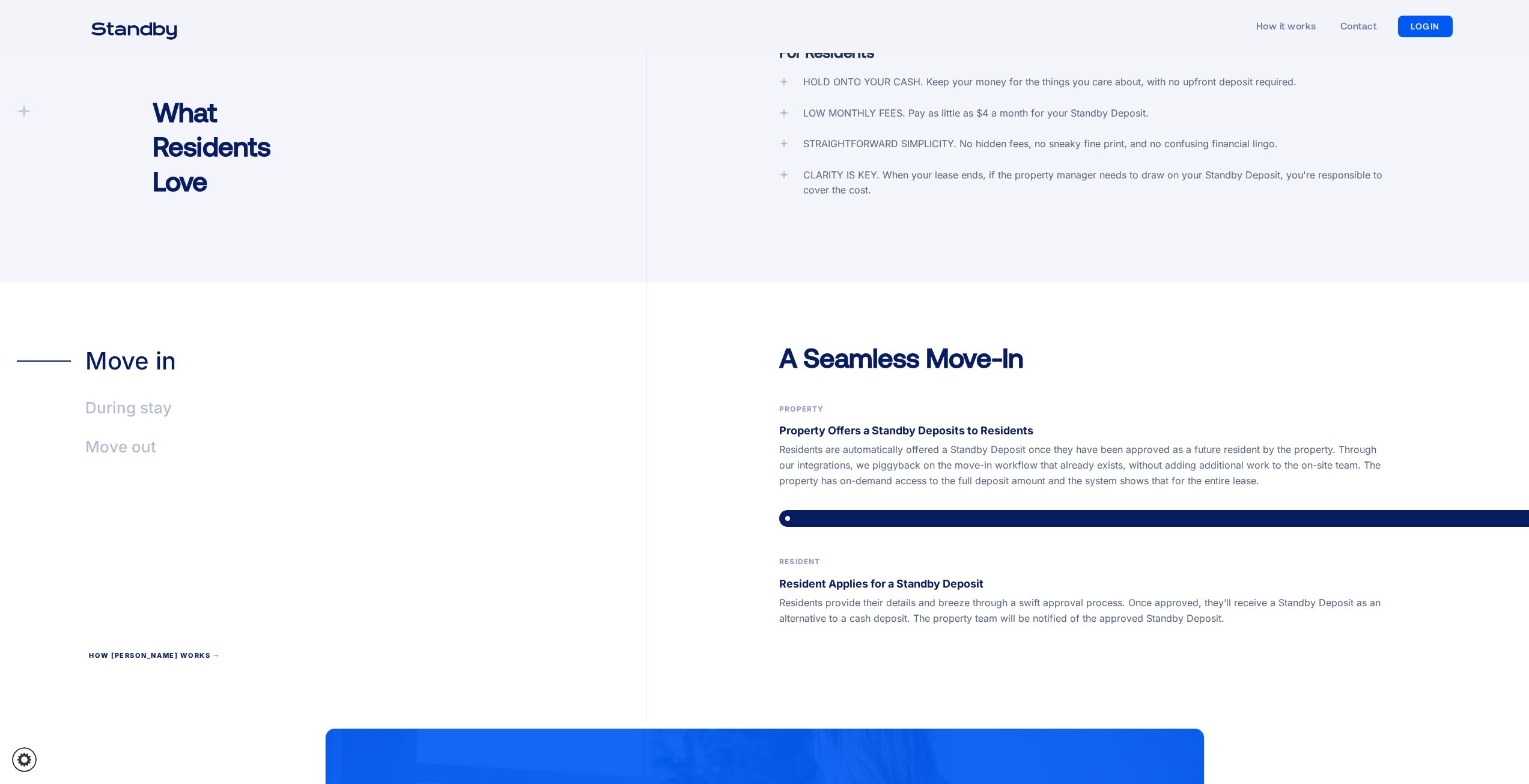
scroll to position [2522, 0]
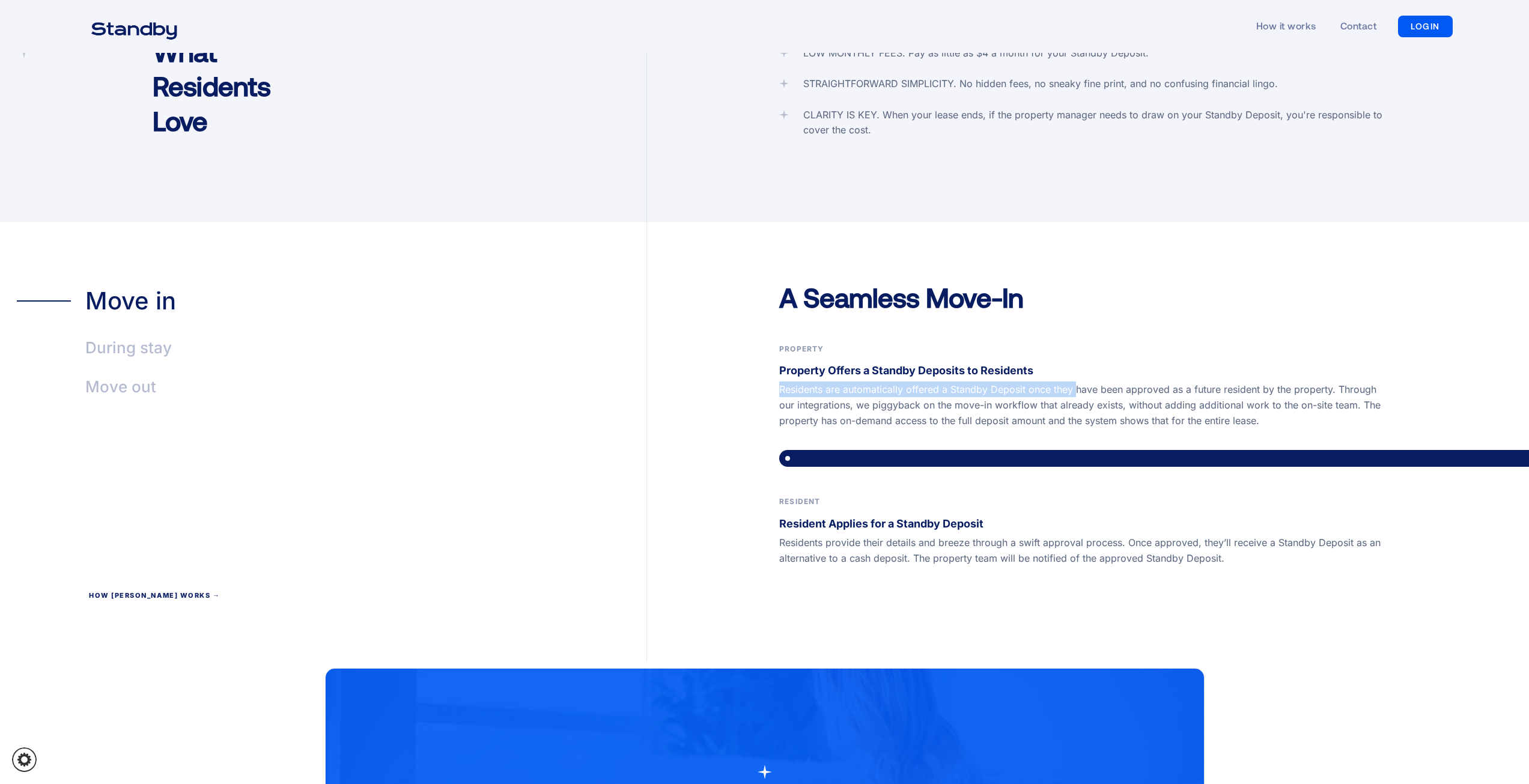
drag, startPoint x: 778, startPoint y: 369, endPoint x: 1079, endPoint y: 372, distance: 301.0
click at [1079, 372] on div "A Seamless Move-In Property Property Offers a Standby Deposits to Residents Res…" at bounding box center [1088, 471] width 882 height 383
click at [1182, 362] on p "Property Offers a Standby Deposits to Residents" at bounding box center [1088, 370] width 618 height 16
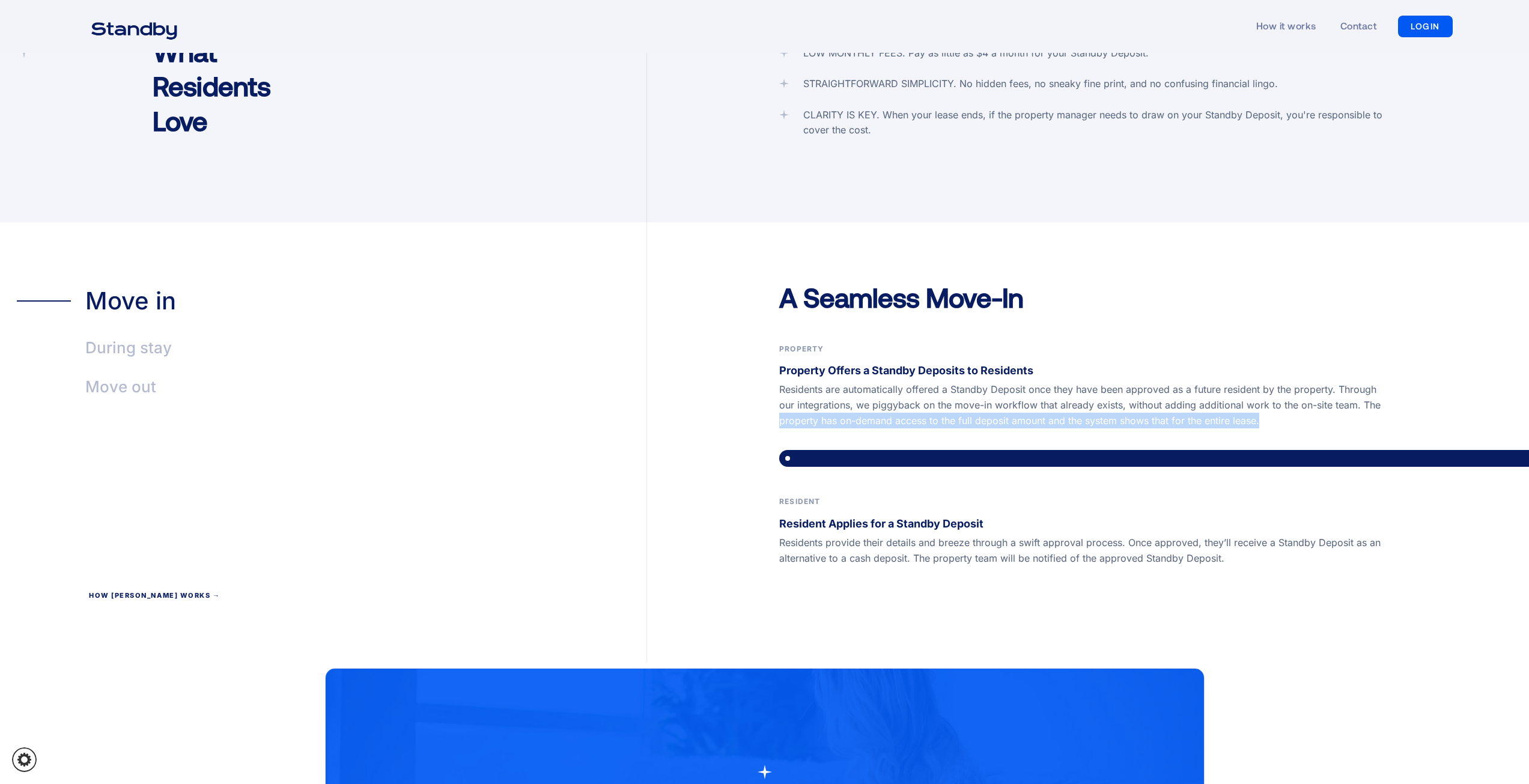
drag, startPoint x: 776, startPoint y: 403, endPoint x: 1270, endPoint y: 397, distance: 494.0
click at [1270, 397] on div "A Seamless Move-In Property Property Offers a Standby Deposits to Residents Res…" at bounding box center [1088, 471] width 882 height 383
click at [1270, 397] on p "Residents are automatically offered a Standby Deposit once they have been appro…" at bounding box center [1088, 405] width 618 height 47
click at [779, 517] on strong "Resident Applies for a Standby Deposit" at bounding box center [881, 523] width 204 height 12
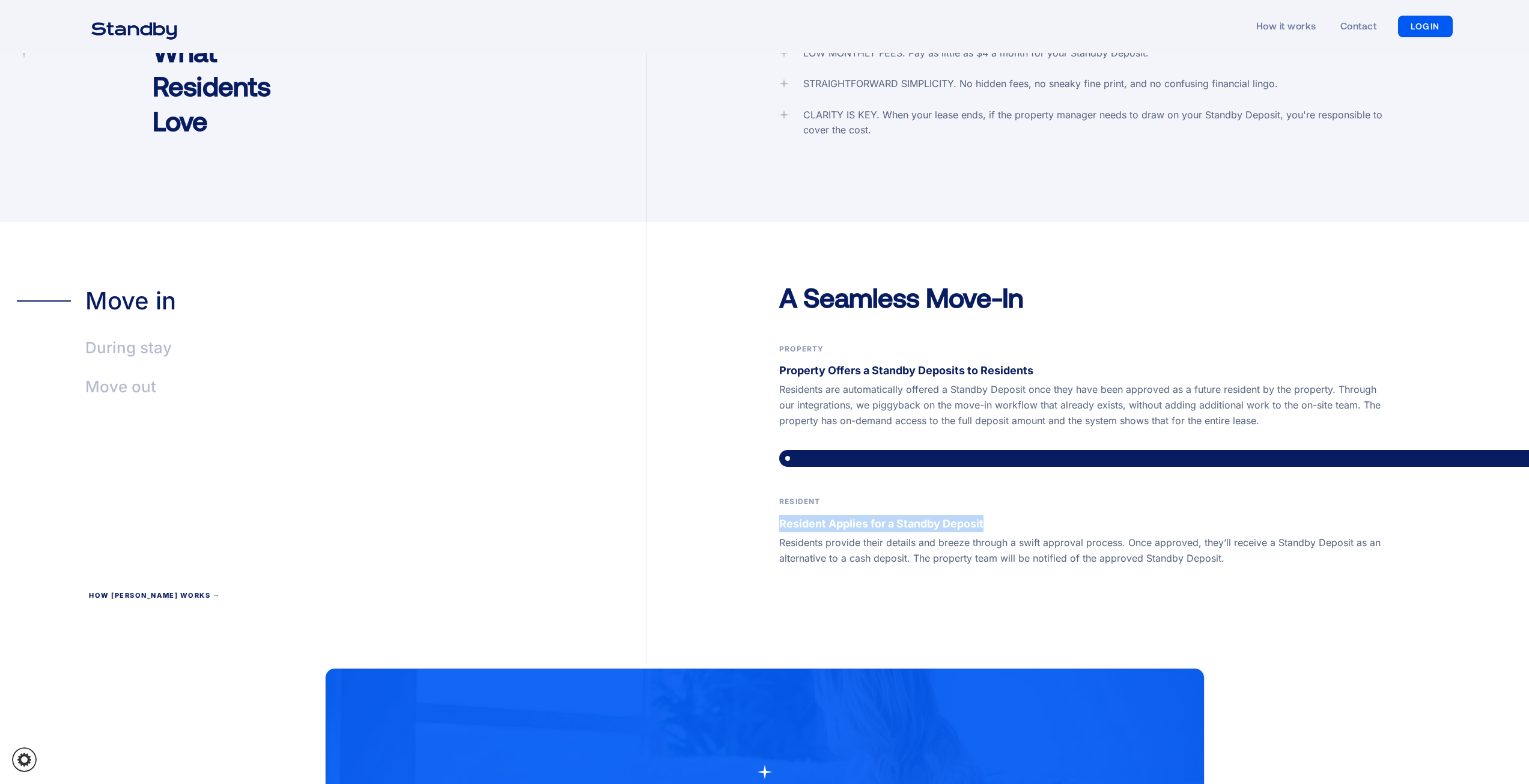
drag, startPoint x: 776, startPoint y: 509, endPoint x: 1000, endPoint y: 510, distance: 224.0
click at [1000, 510] on div "A Seamless Move-In Property Property Offers a Standby Deposits to Residents Res…" at bounding box center [1088, 471] width 882 height 383
click at [1000, 515] on p "Resident Applies for a Standby Deposit" at bounding box center [1088, 523] width 618 height 17
click at [119, 334] on div "During stay" at bounding box center [128, 348] width 86 height 28
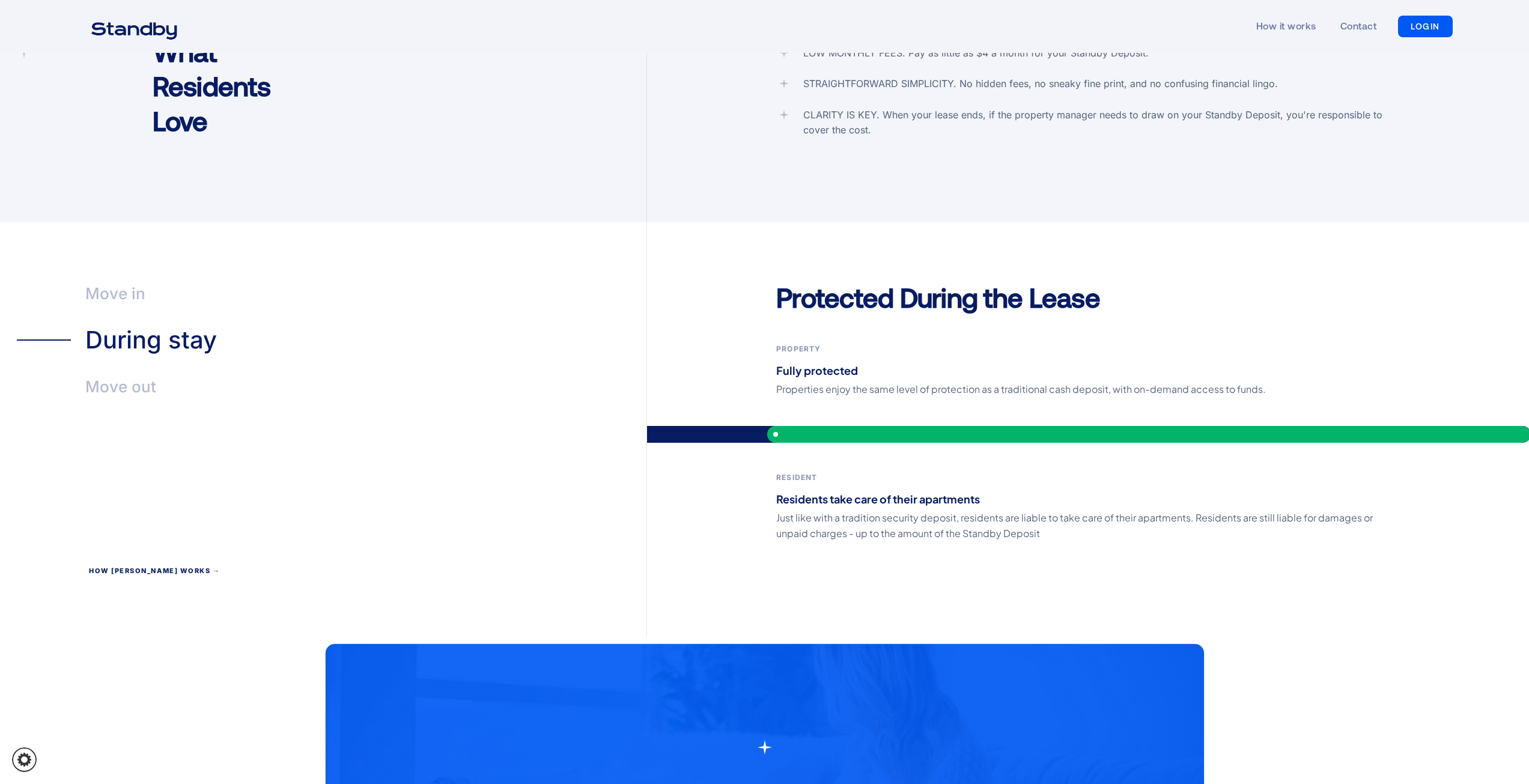
click at [147, 375] on div "Move out" at bounding box center [121, 387] width 71 height 28
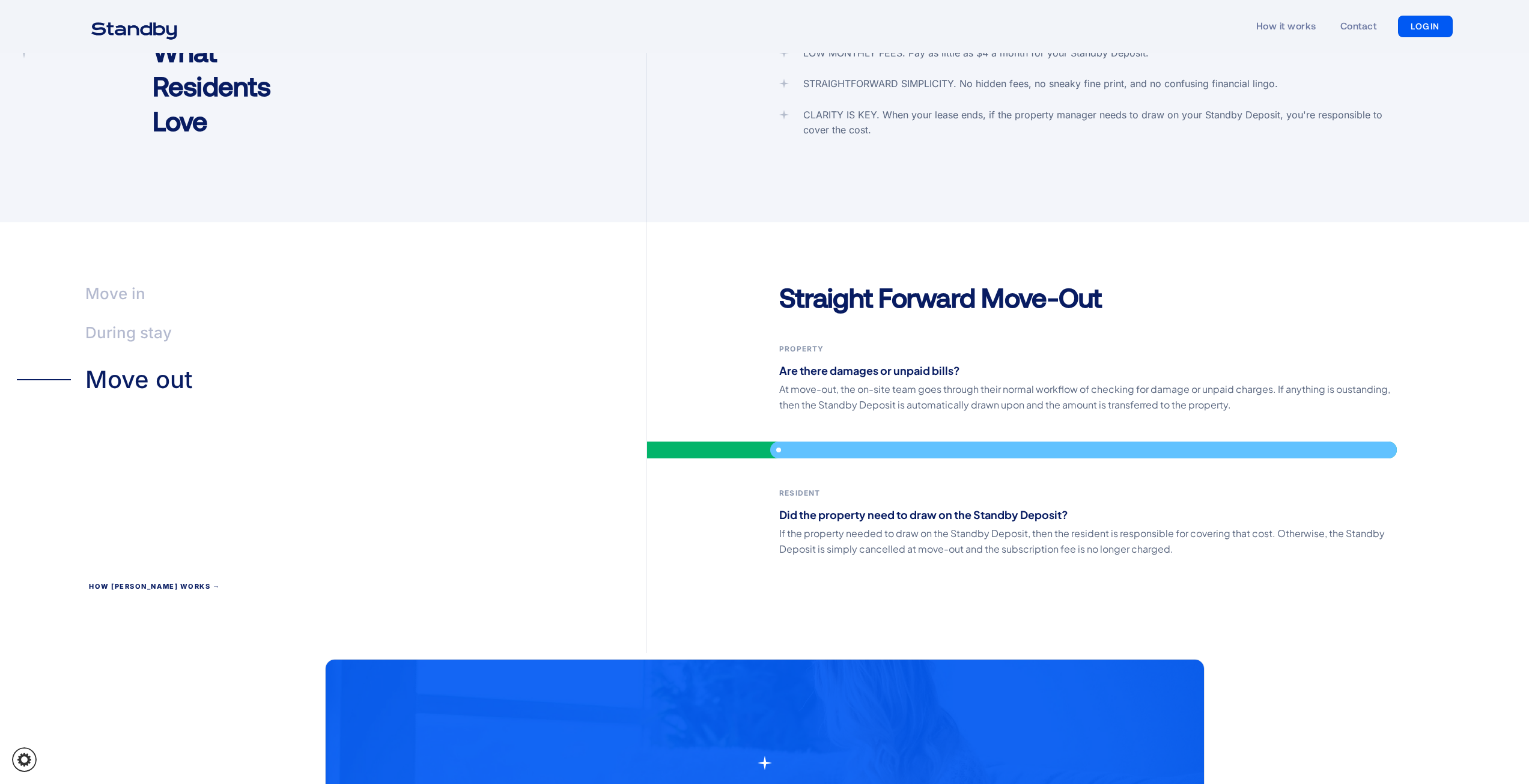
click at [126, 319] on div "During stay" at bounding box center [128, 332] width 86 height 28
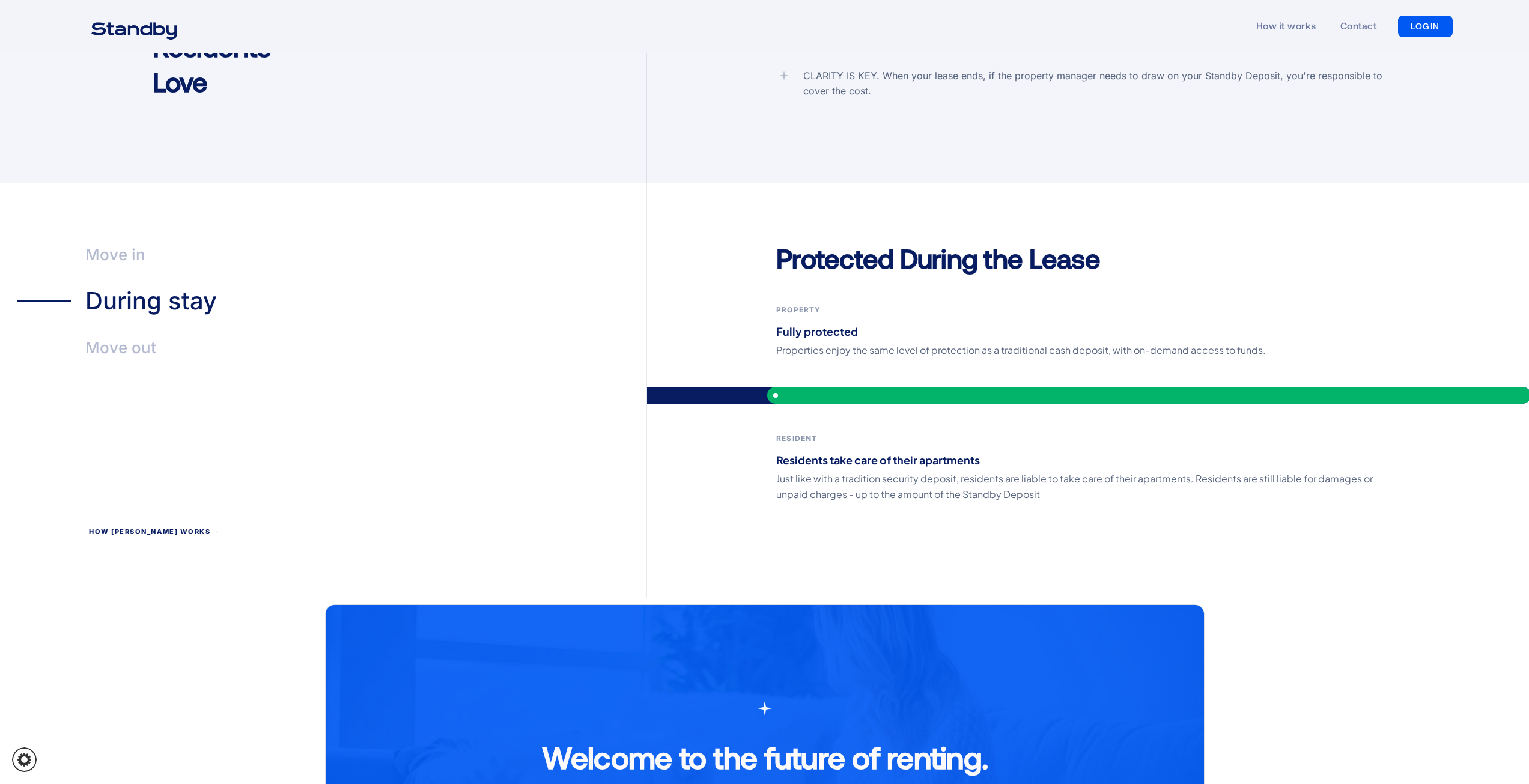
scroll to position [2583, 0]
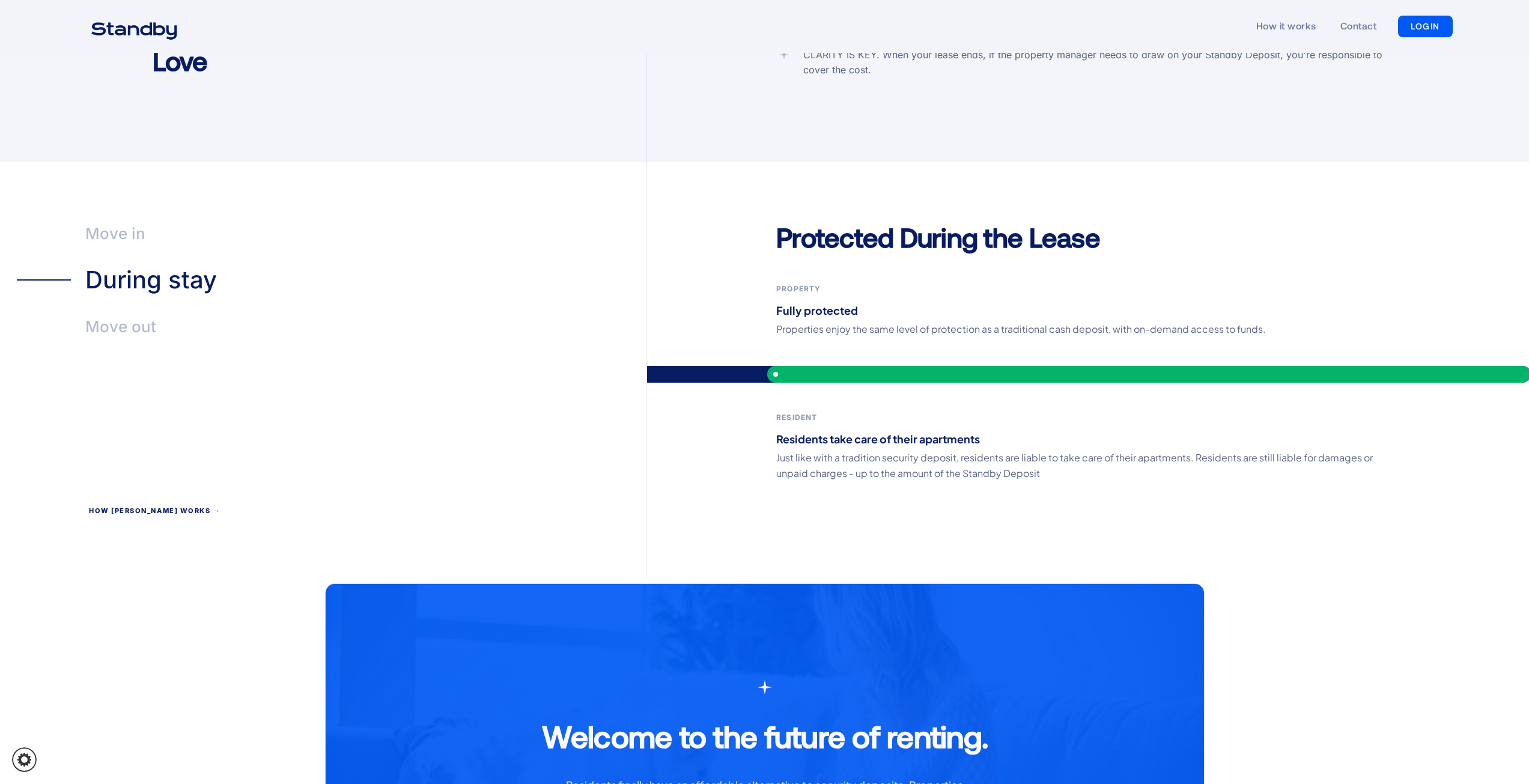
click at [116, 313] on div "Move out" at bounding box center [121, 327] width 71 height 28
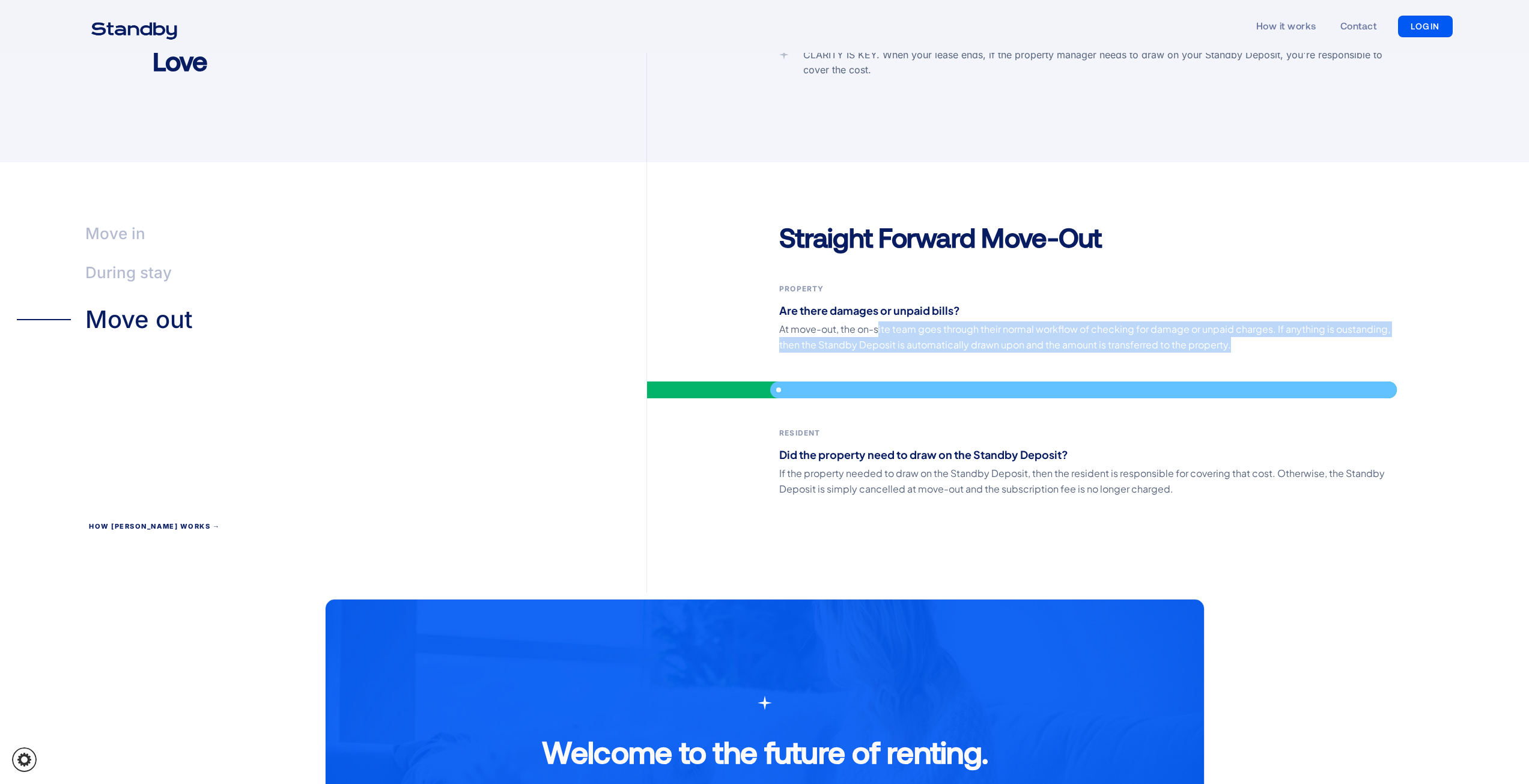
drag, startPoint x: 878, startPoint y: 308, endPoint x: 1233, endPoint y: 329, distance: 355.6
click at [1233, 329] on p "At move-out, the on-site team goes through their normal workflow of checking fo…" at bounding box center [1088, 337] width 618 height 31
click at [780, 447] on strong "Did the property need to draw on the Standby Deposit?" at bounding box center [924, 454] width 289 height 14
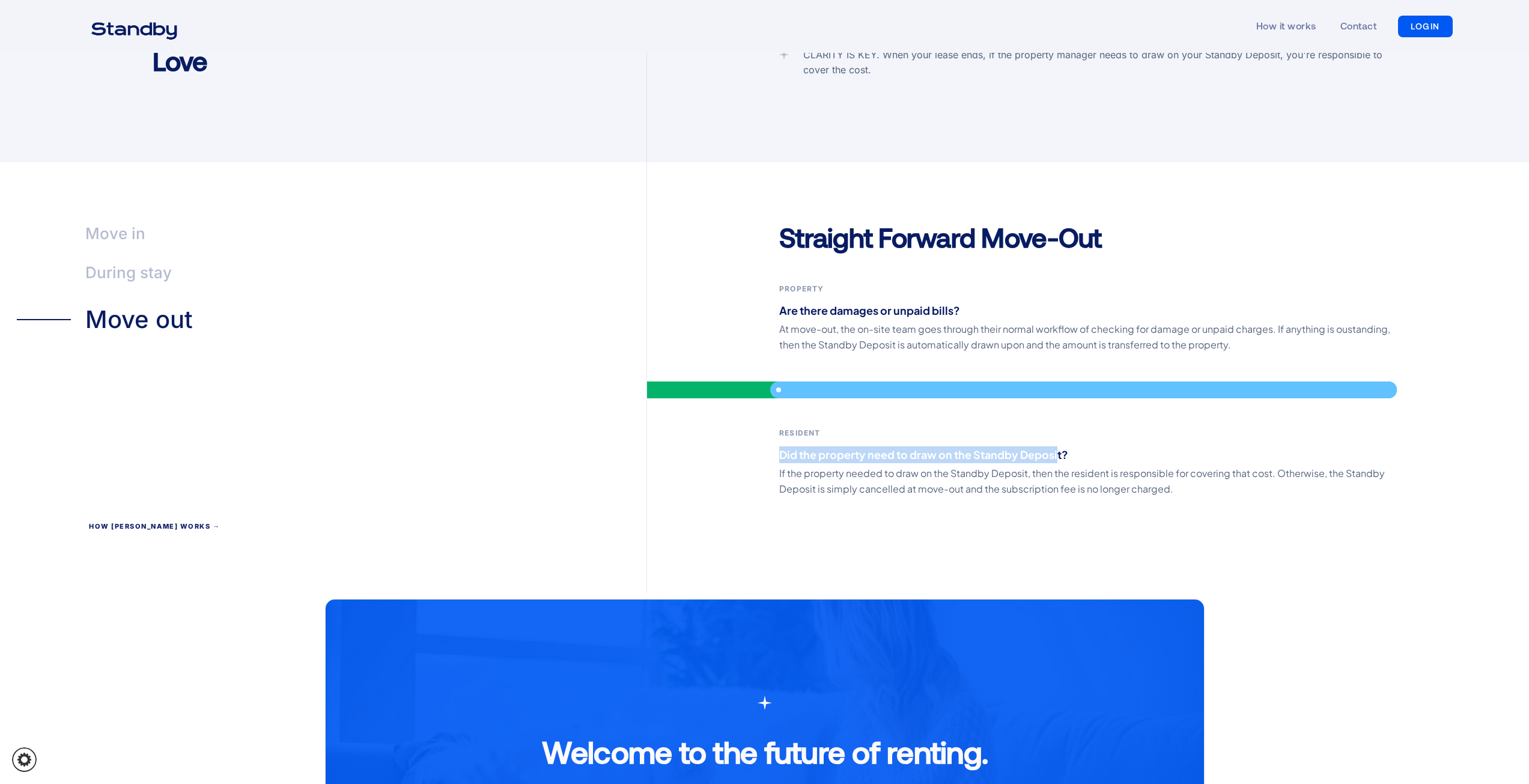
drag, startPoint x: 774, startPoint y: 437, endPoint x: 1059, endPoint y: 434, distance: 285.0
click at [1059, 434] on div "Straight Forward Move-Out Property Are there damages or unpaid bills? At move-o…" at bounding box center [1088, 406] width 882 height 374
click at [818, 465] on p "If the property needed to draw on the Standby Deposit, then the resident is res…" at bounding box center [1088, 481] width 618 height 31
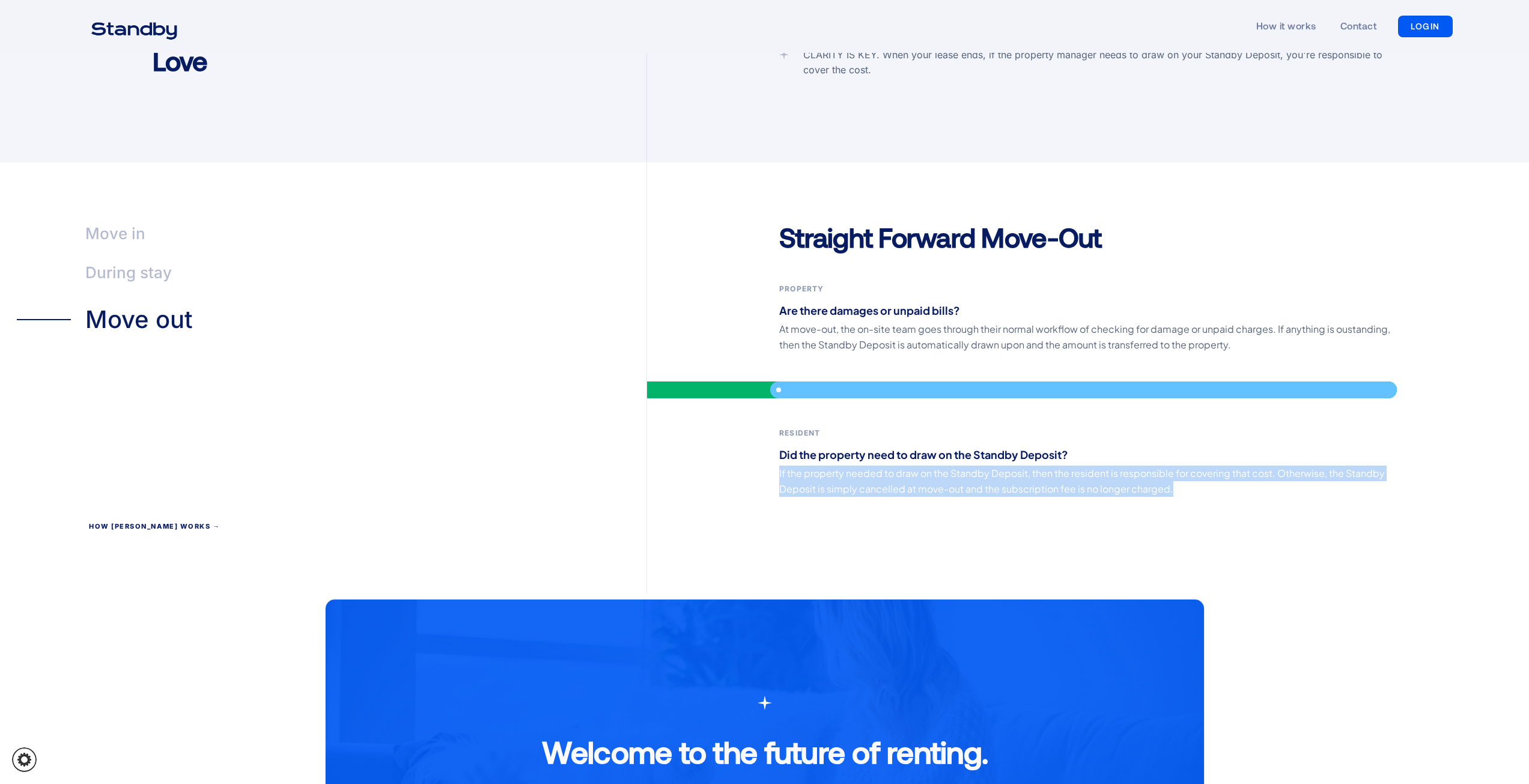
drag, startPoint x: 780, startPoint y: 455, endPoint x: 1176, endPoint y: 470, distance: 396.3
click at [1176, 470] on p "If the property needed to draw on the Standby Deposit, then the resident is res…" at bounding box center [1088, 481] width 618 height 31
click at [1189, 471] on p "If the property needed to draw on the Standby Deposit, then the resident is res…" at bounding box center [1088, 481] width 618 height 31
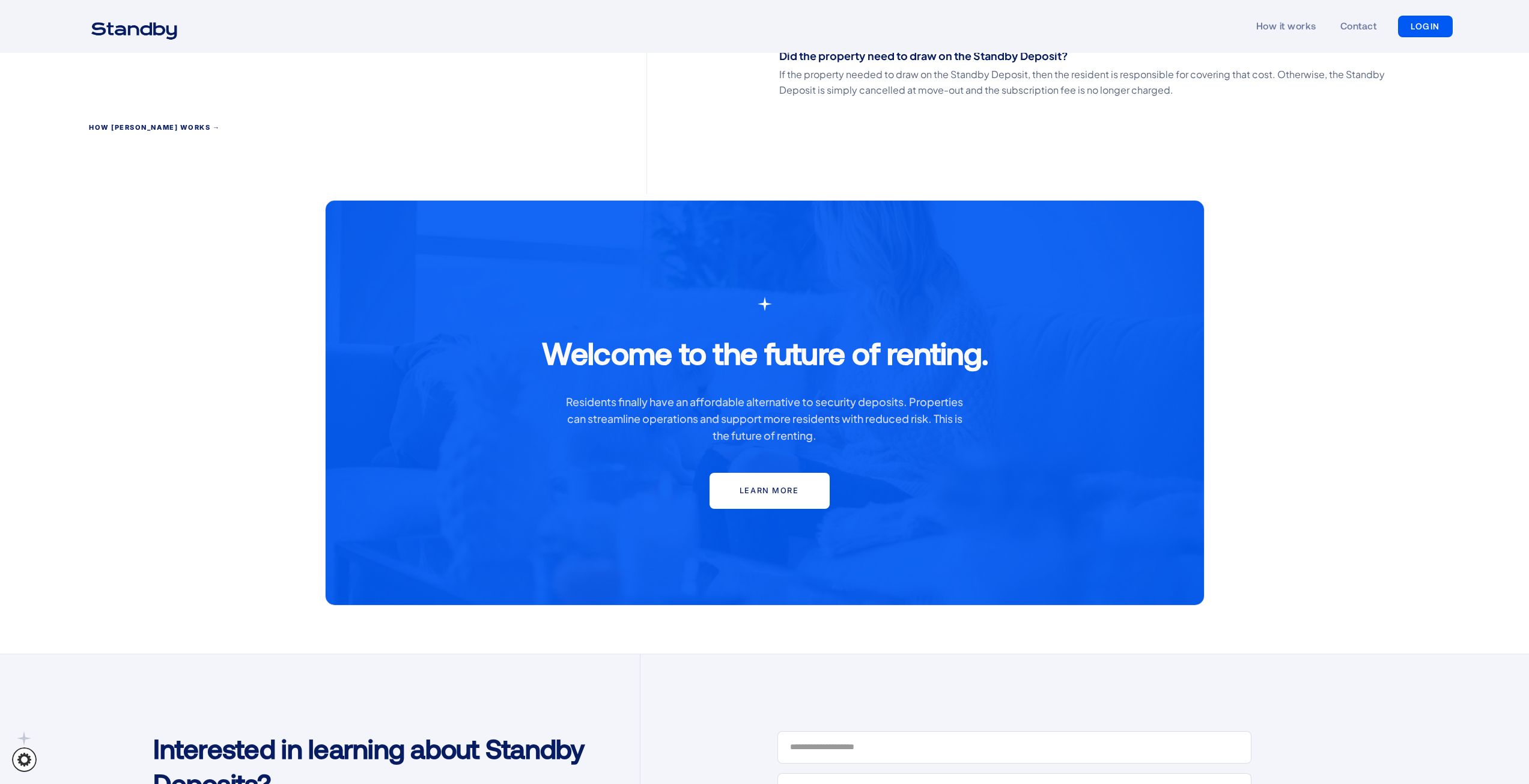
scroll to position [3003, 0]
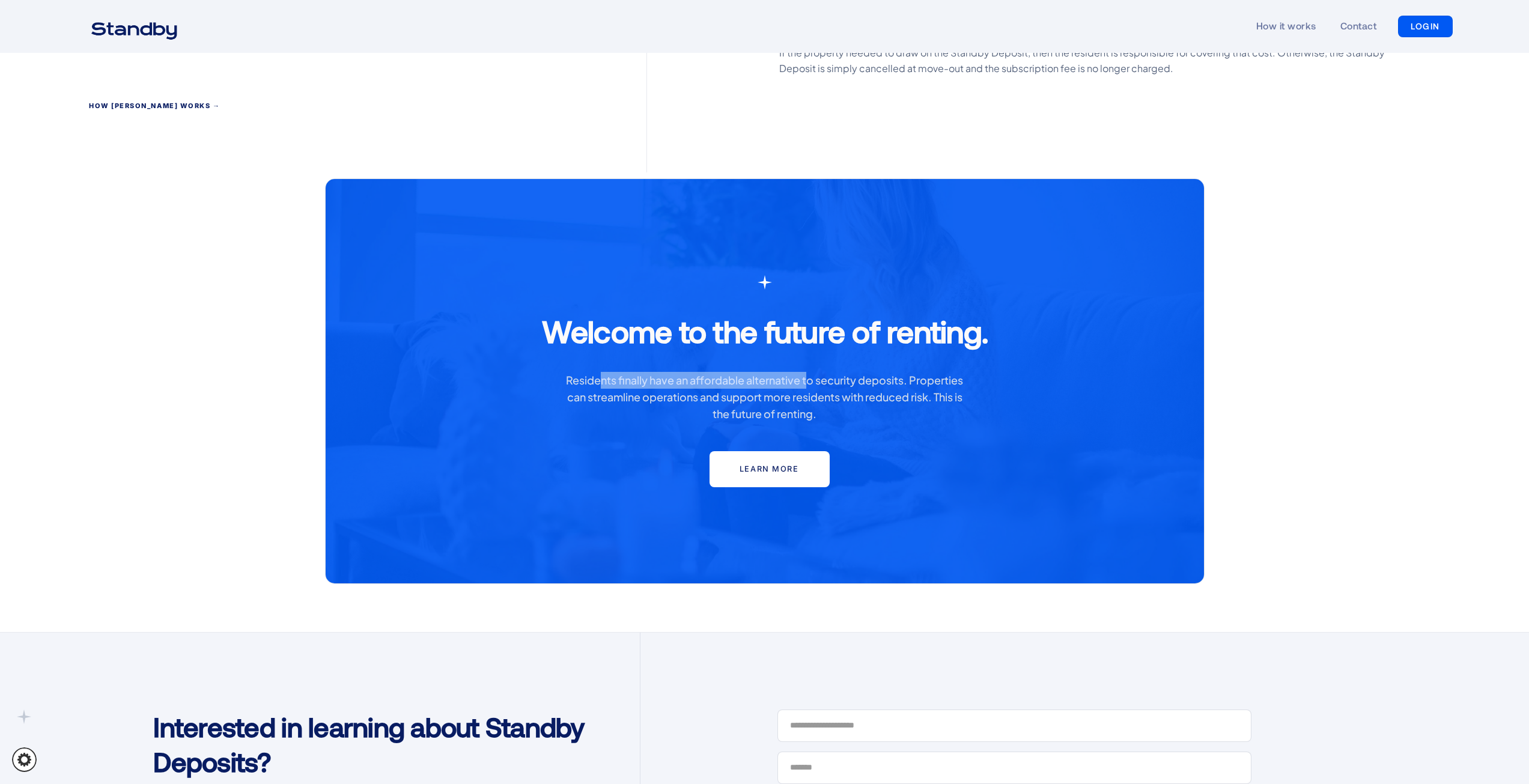
drag, startPoint x: 596, startPoint y: 362, endPoint x: 806, endPoint y: 368, distance: 210.1
click at [806, 372] on p "Residents finally have an affordable alternative to security deposits. Properti…" at bounding box center [764, 397] width 404 height 50
click at [1220, 383] on div "Welcome to the future of renting. Residents finally have an affordable alternat…" at bounding box center [764, 381] width 913 height 406
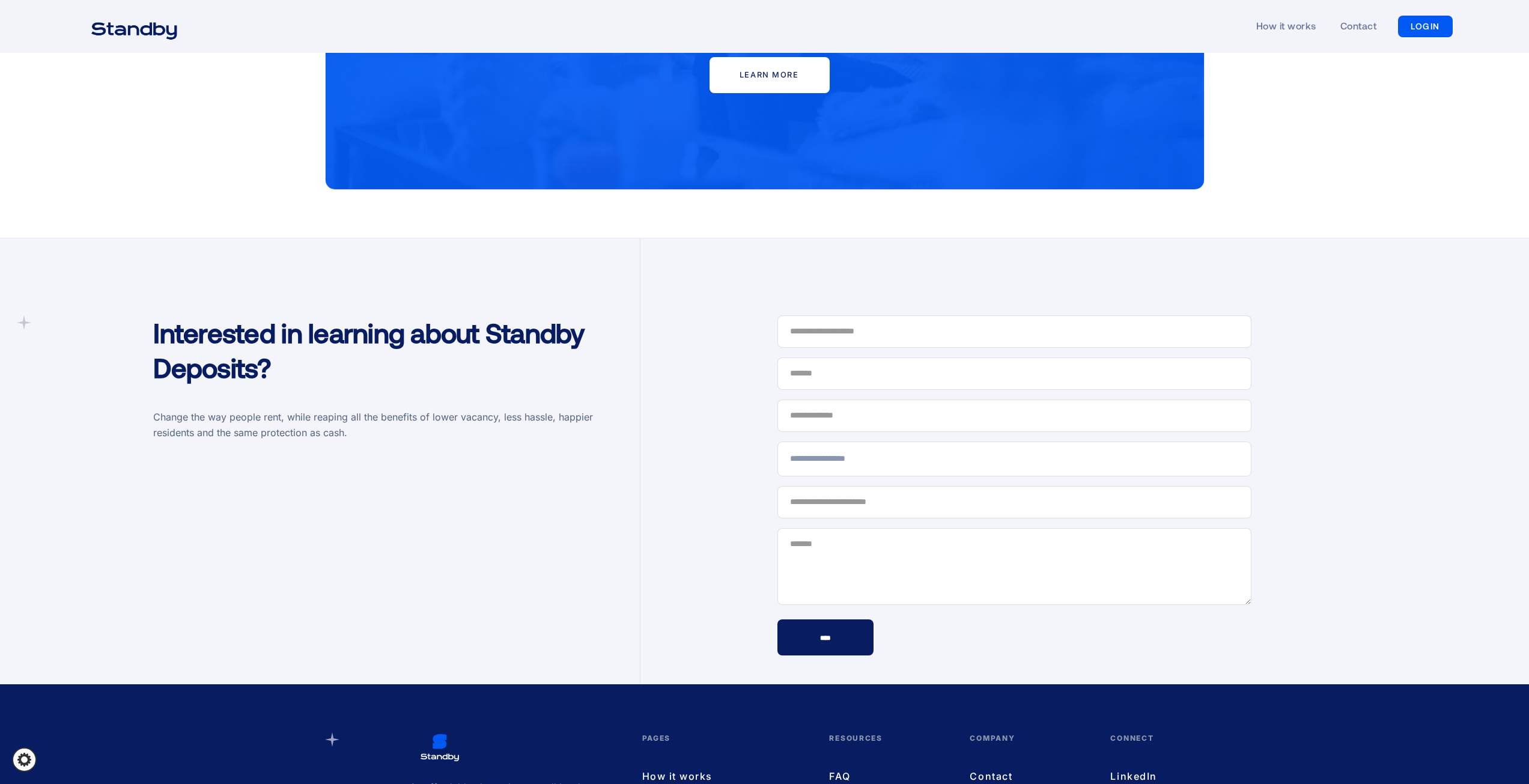
scroll to position [3423, 0]
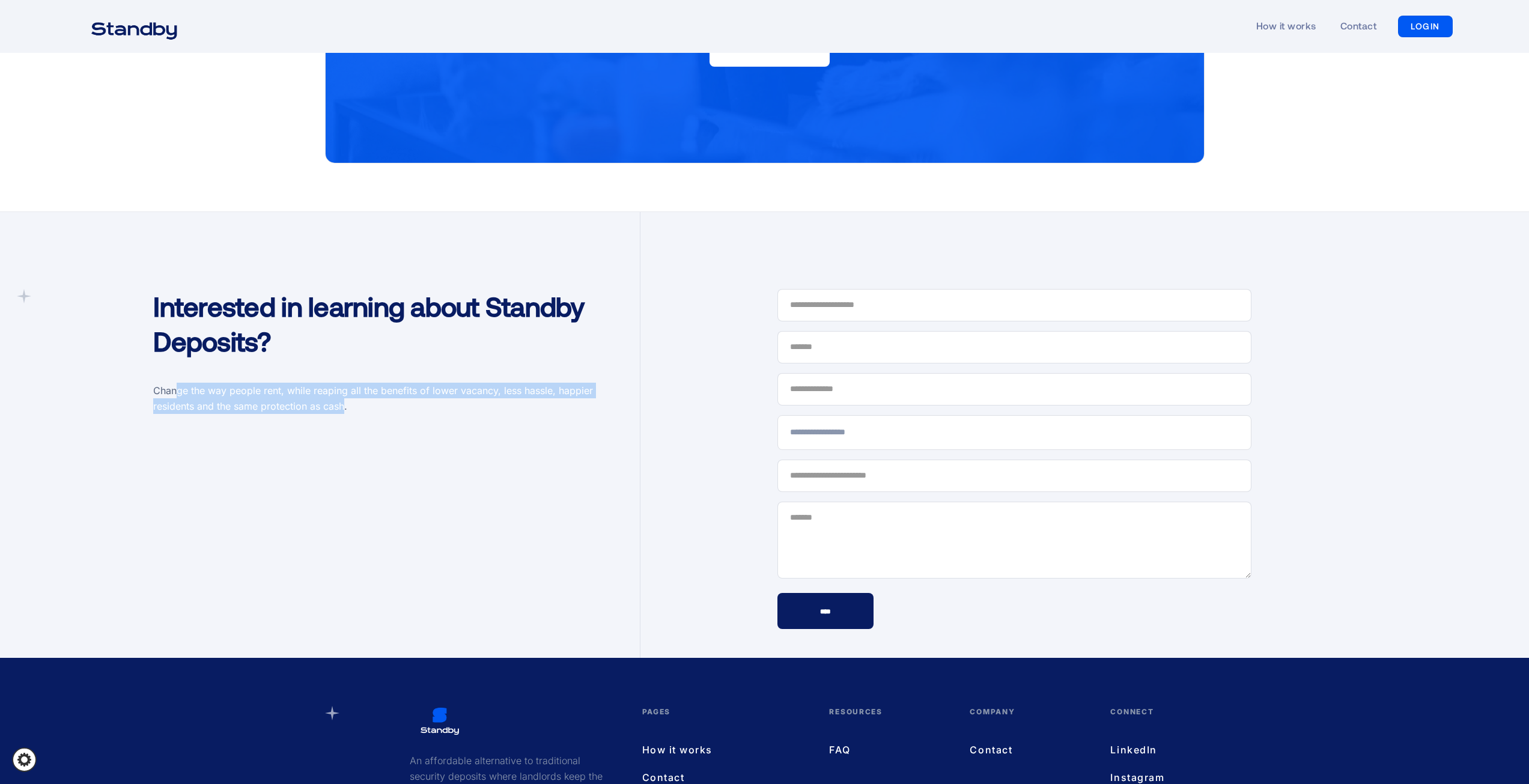
drag, startPoint x: 177, startPoint y: 370, endPoint x: 345, endPoint y: 384, distance: 168.6
click at [343, 383] on p "Change the way people rent, while reaping all the benefits of lower vacancy, le…" at bounding box center [391, 398] width 475 height 31
click at [359, 388] on p "Change the way people rent, while reaping all the benefits of lower vacancy, le…" at bounding box center [391, 398] width 475 height 31
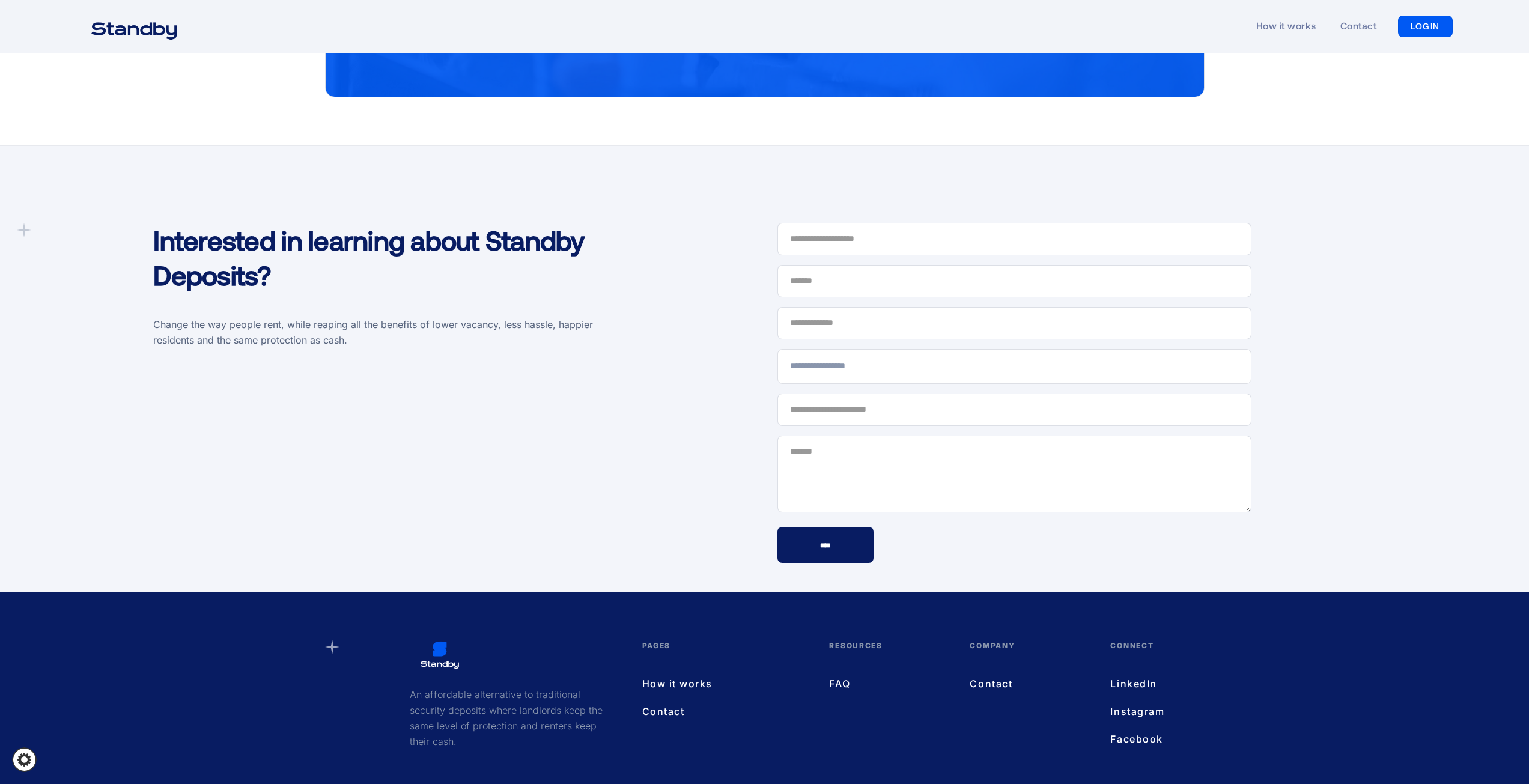
scroll to position [3583, 0]
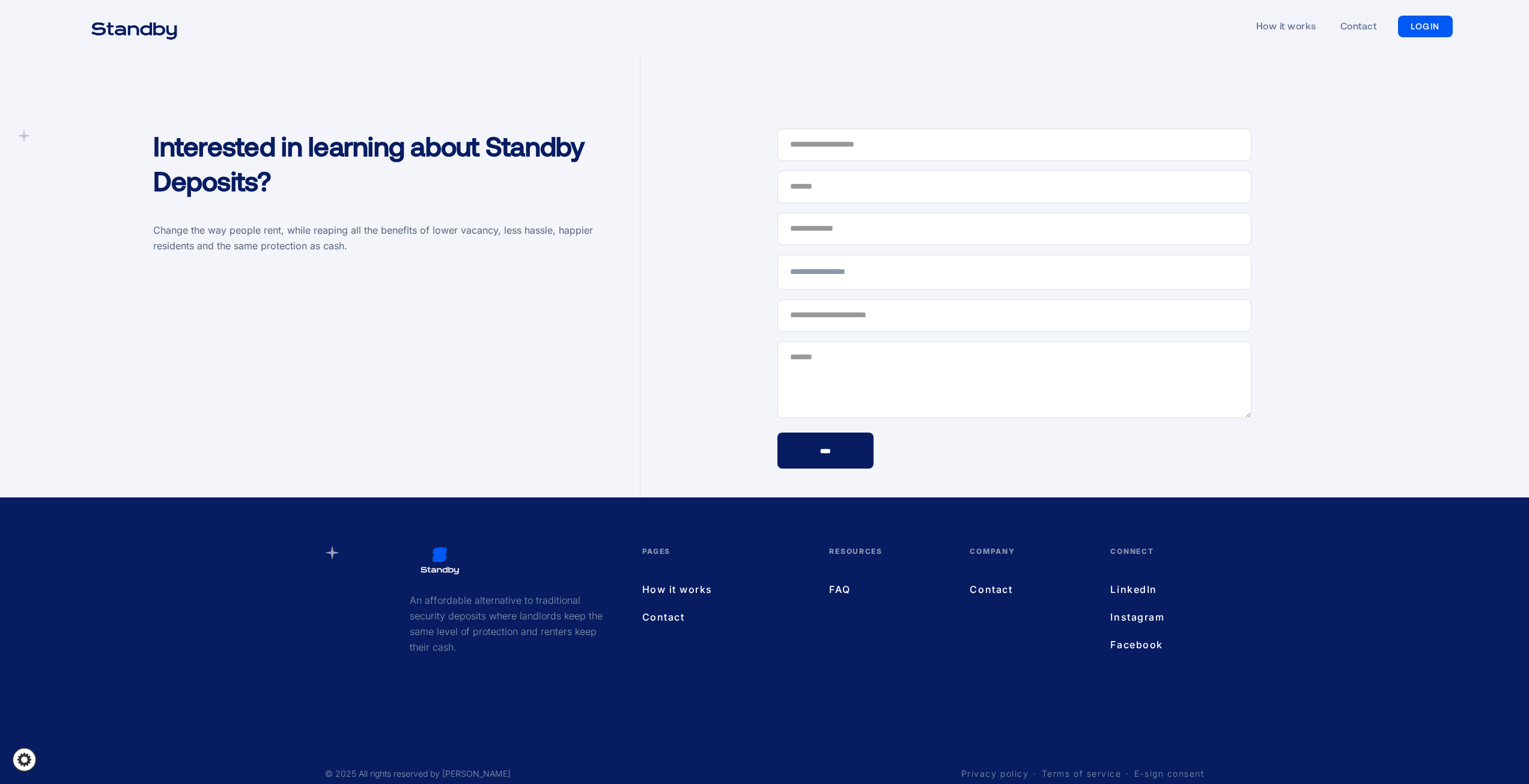
click at [835, 581] on link "FAQ" at bounding box center [887, 589] width 117 height 16
